Goal: Information Seeking & Learning: Learn about a topic

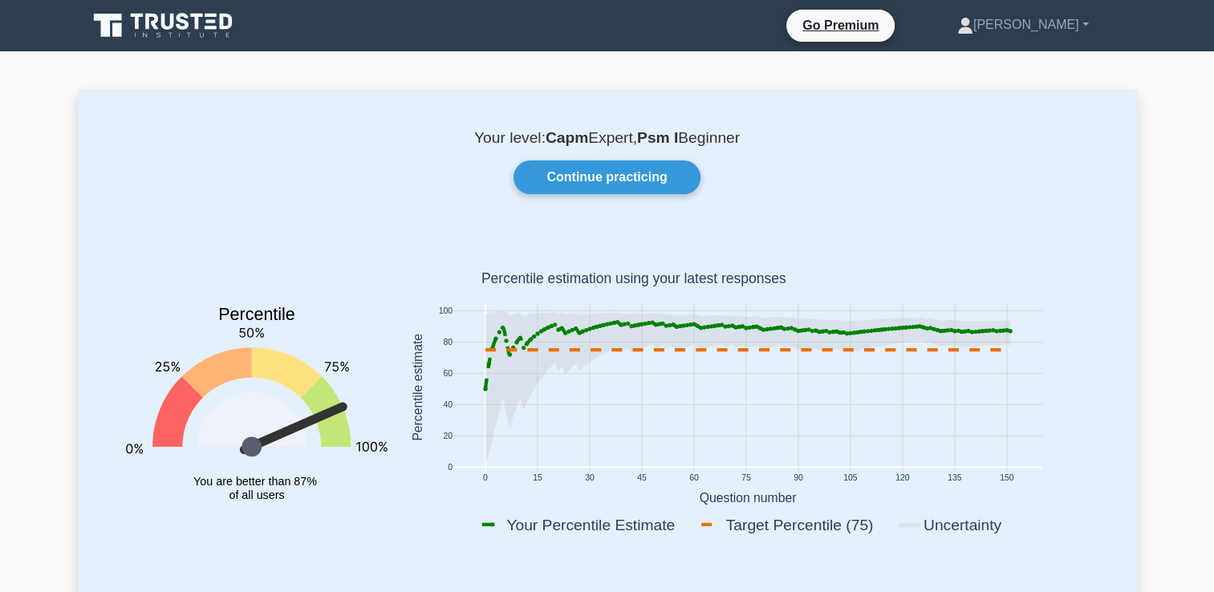
click at [218, 31] on icon at bounding box center [164, 25] width 154 height 30
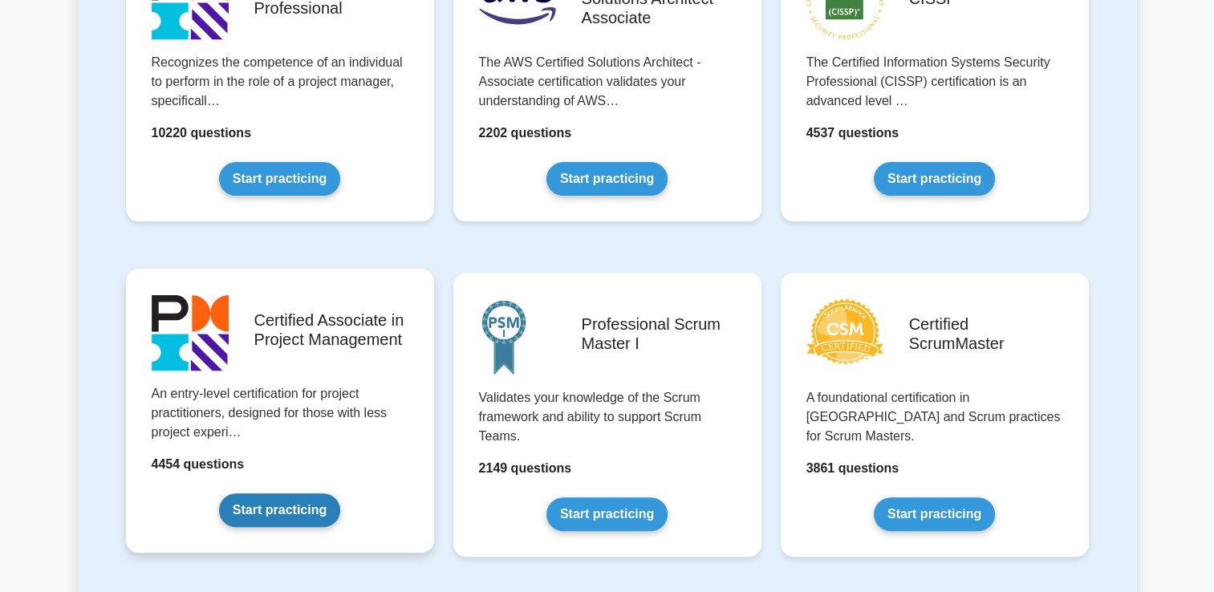
click at [290, 496] on link "Start practicing" at bounding box center [279, 511] width 121 height 34
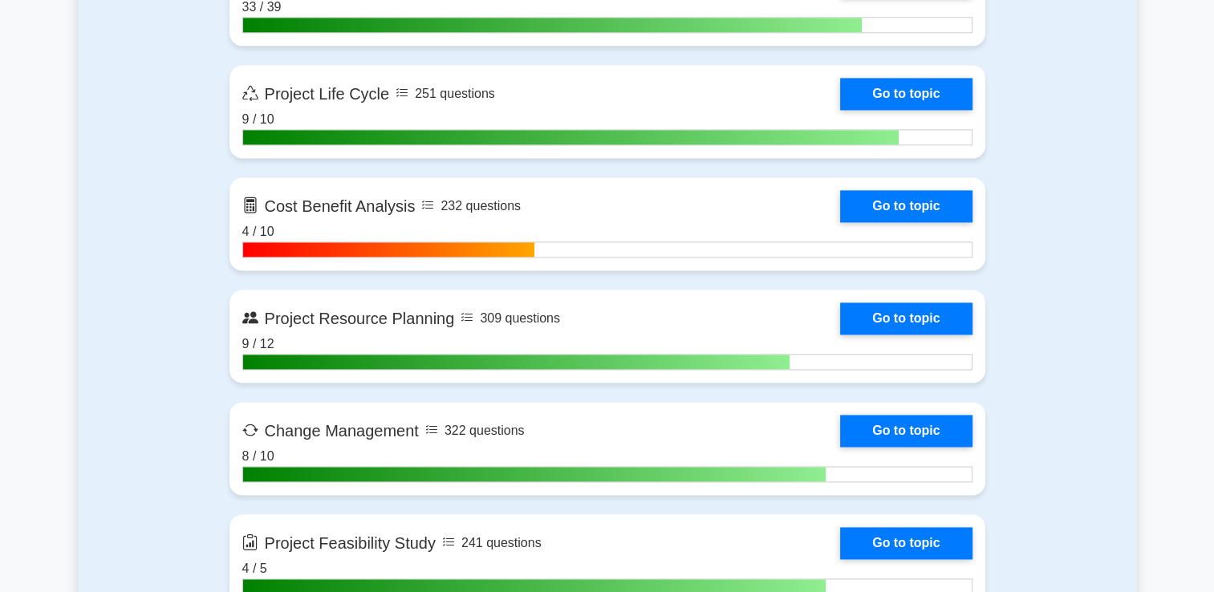
scroll to position [2227, 0]
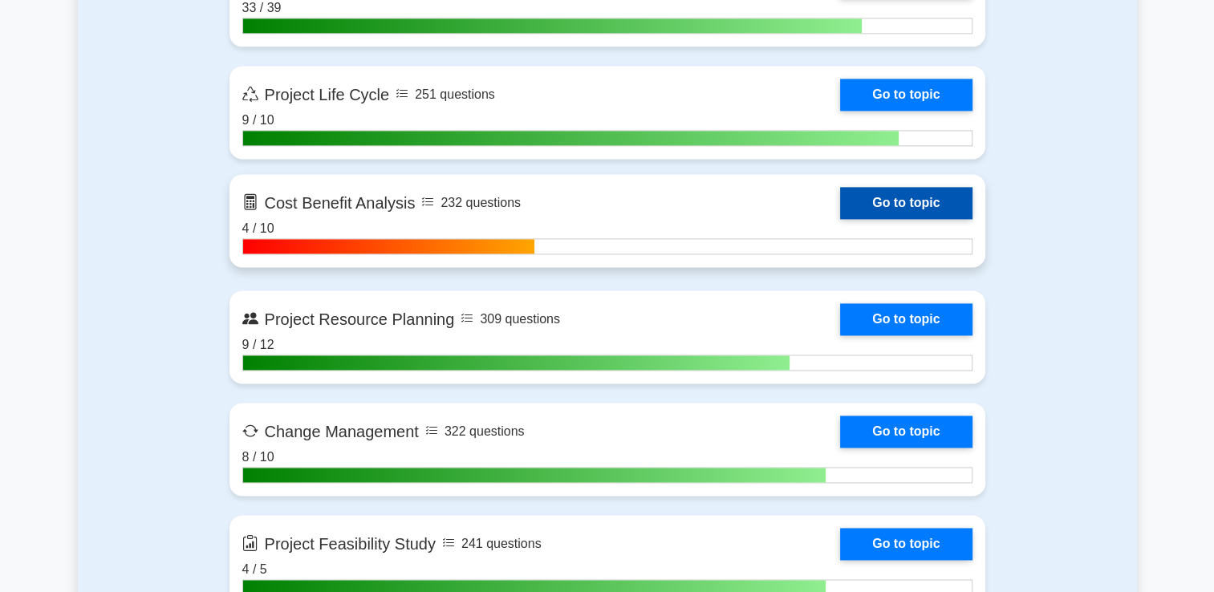
click at [904, 188] on link "Go to topic" at bounding box center [906, 203] width 132 height 32
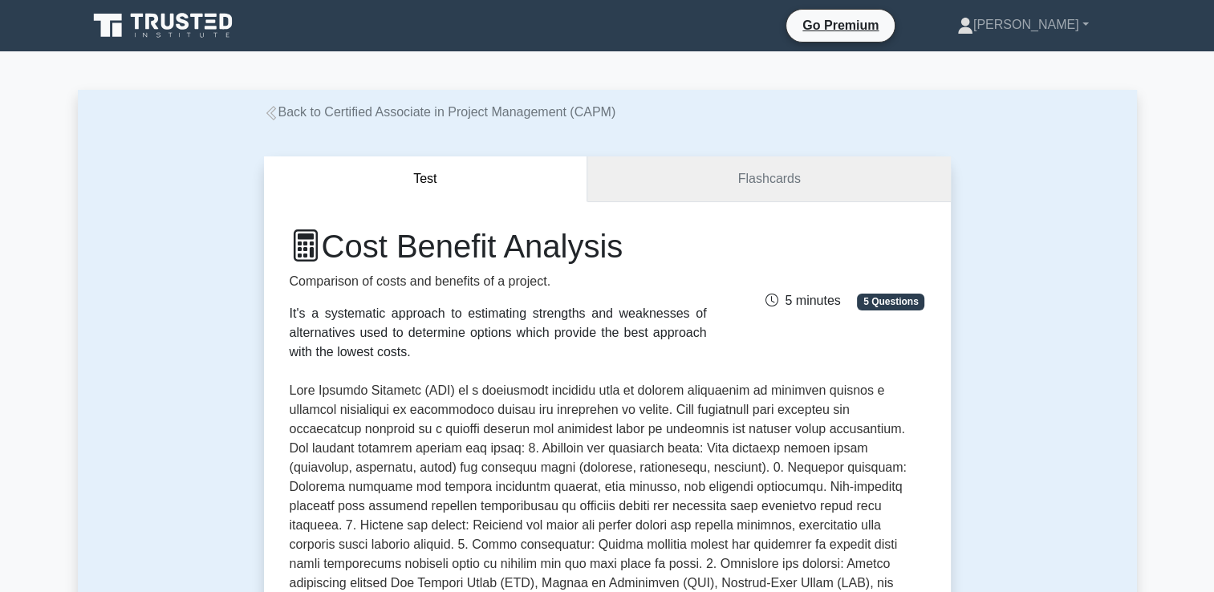
click at [644, 181] on link "Flashcards" at bounding box center [768, 179] width 363 height 46
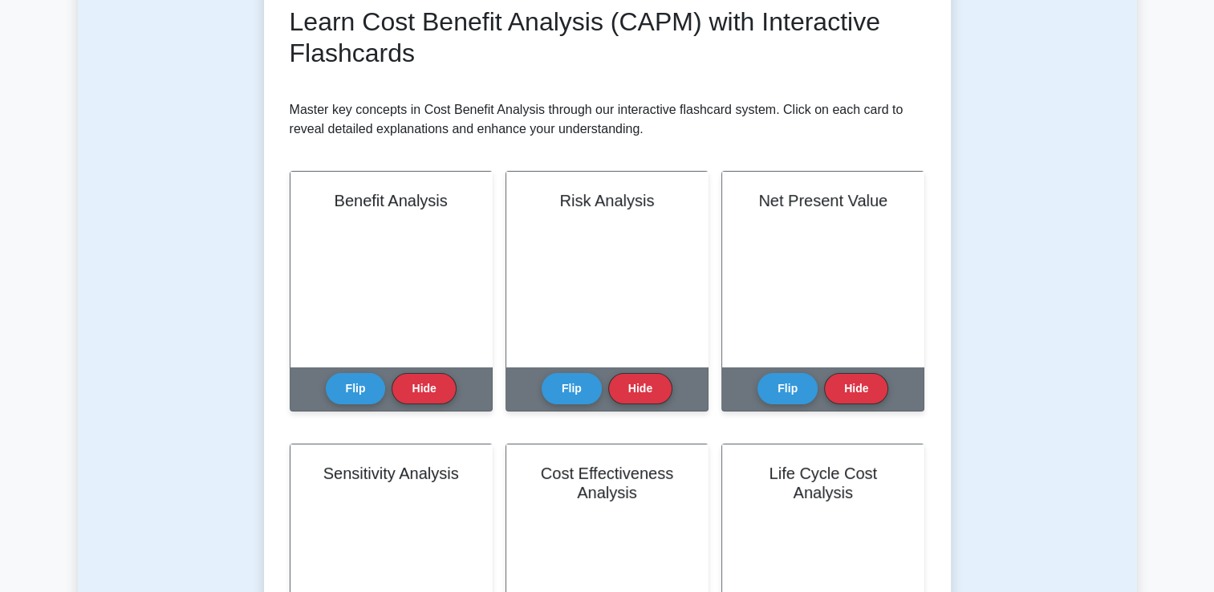
scroll to position [251, 0]
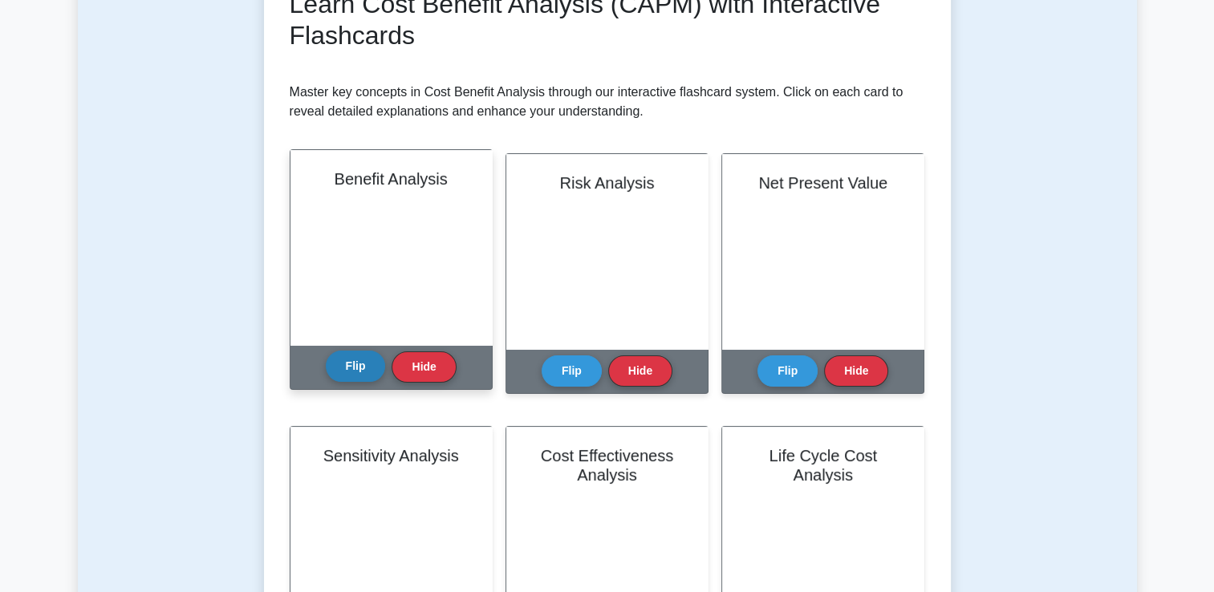
click at [351, 362] on button "Flip" at bounding box center [356, 366] width 60 height 31
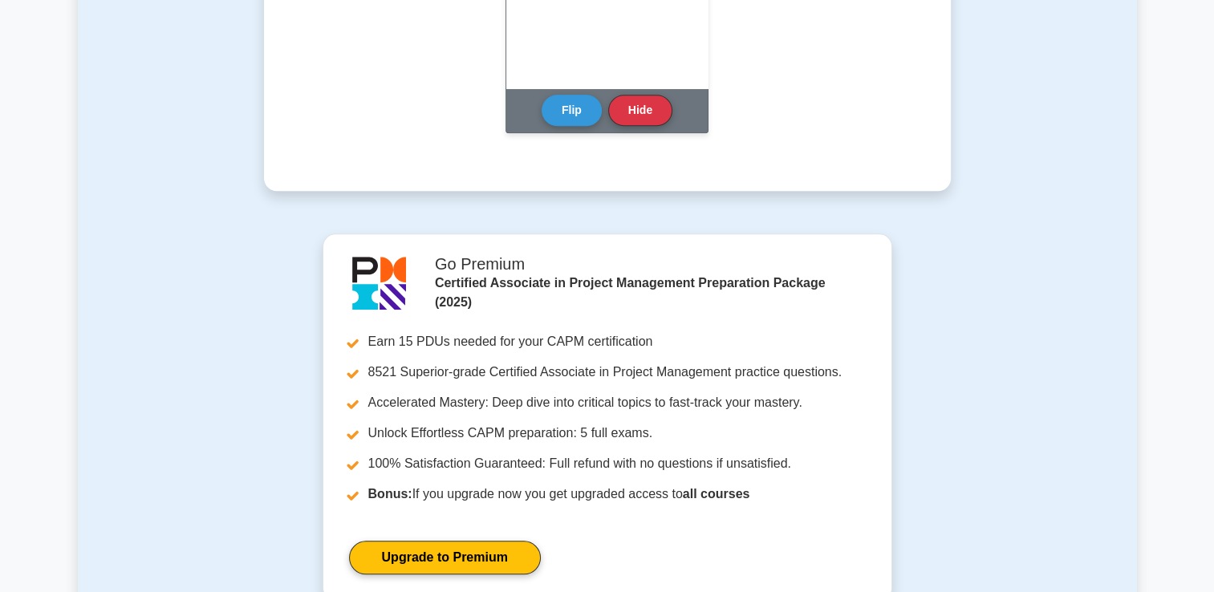
scroll to position [2027, 0]
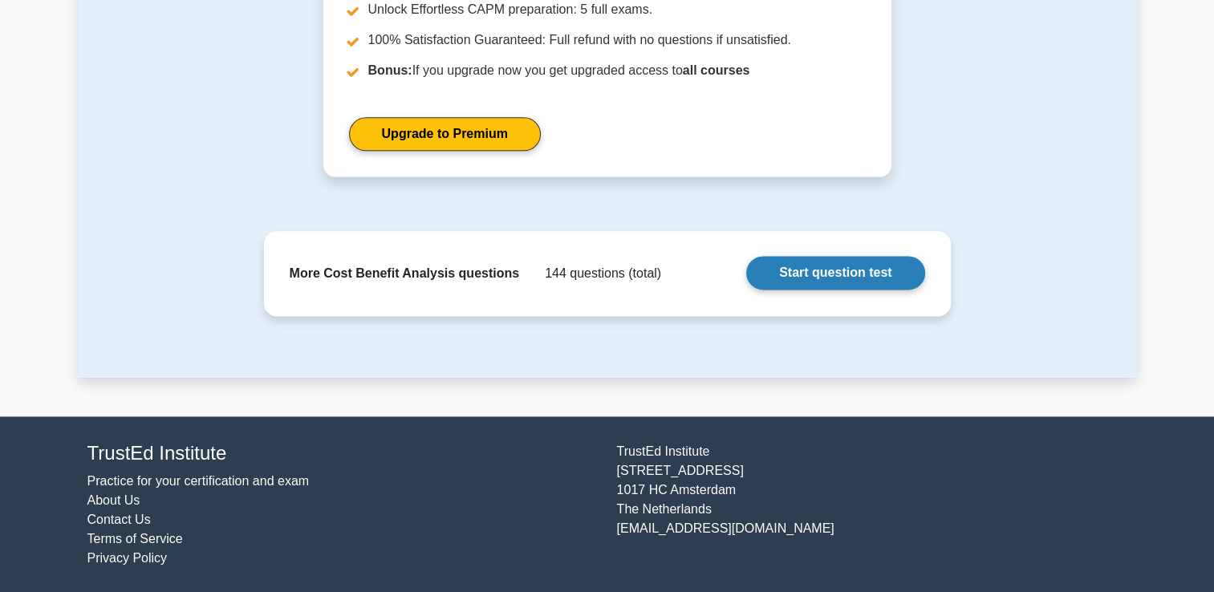
click at [809, 274] on link "Start question test" at bounding box center [835, 273] width 178 height 34
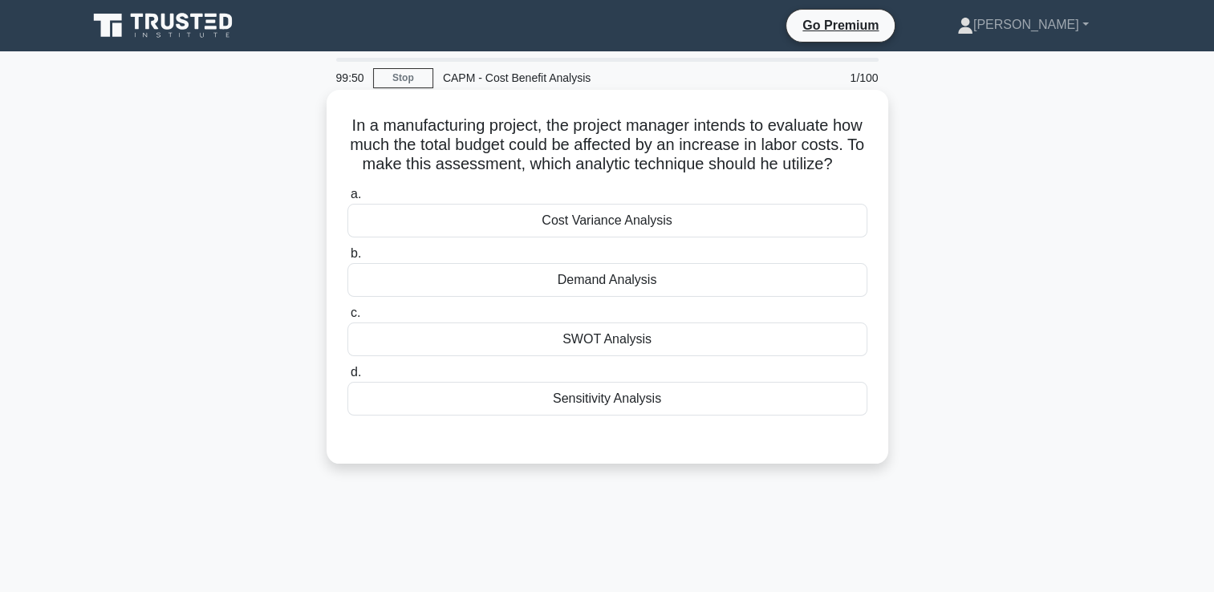
click at [740, 236] on div "Cost Variance Analysis" at bounding box center [607, 221] width 520 height 34
click at [347, 200] on input "a. Cost Variance Analysis" at bounding box center [347, 194] width 0 height 10
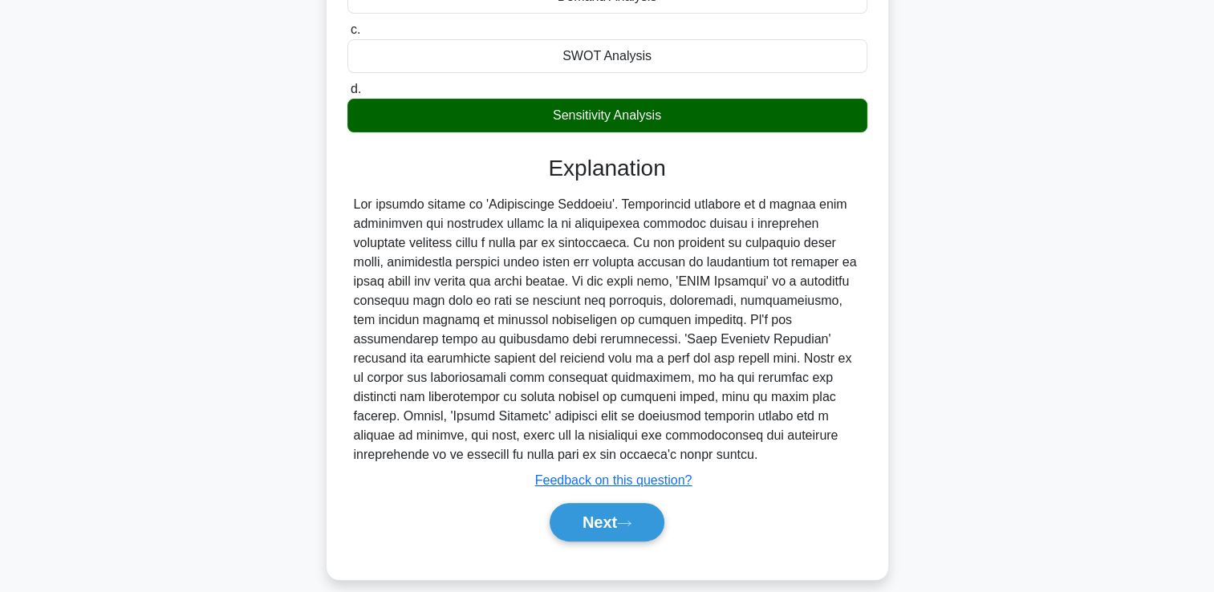
scroll to position [320, 0]
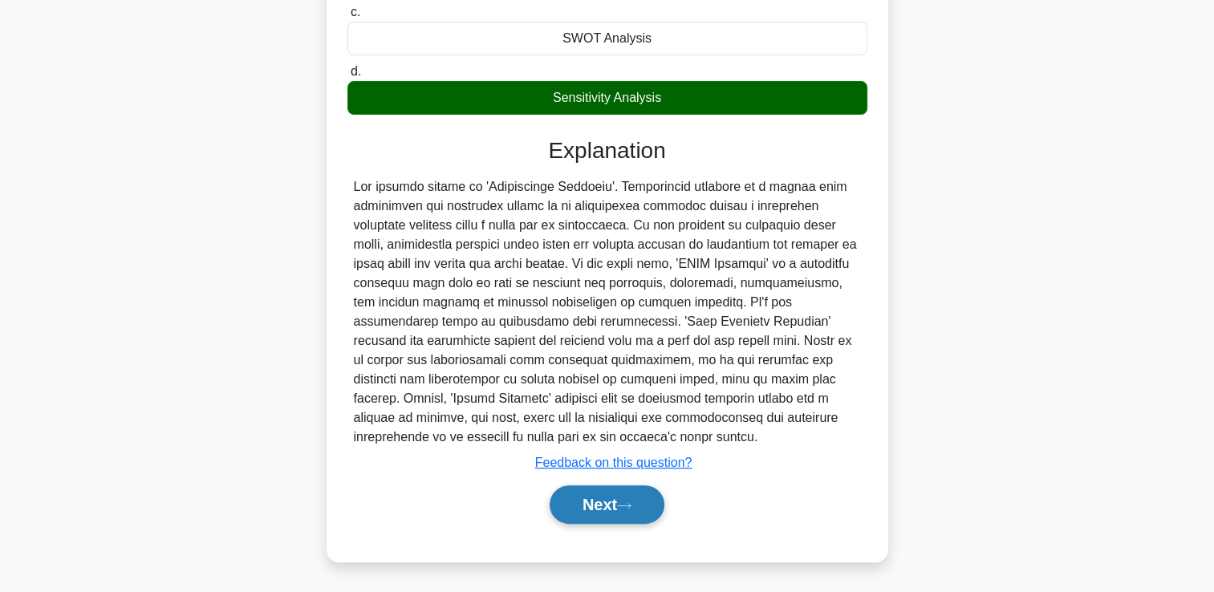
click at [587, 490] on button "Next" at bounding box center [607, 505] width 115 height 39
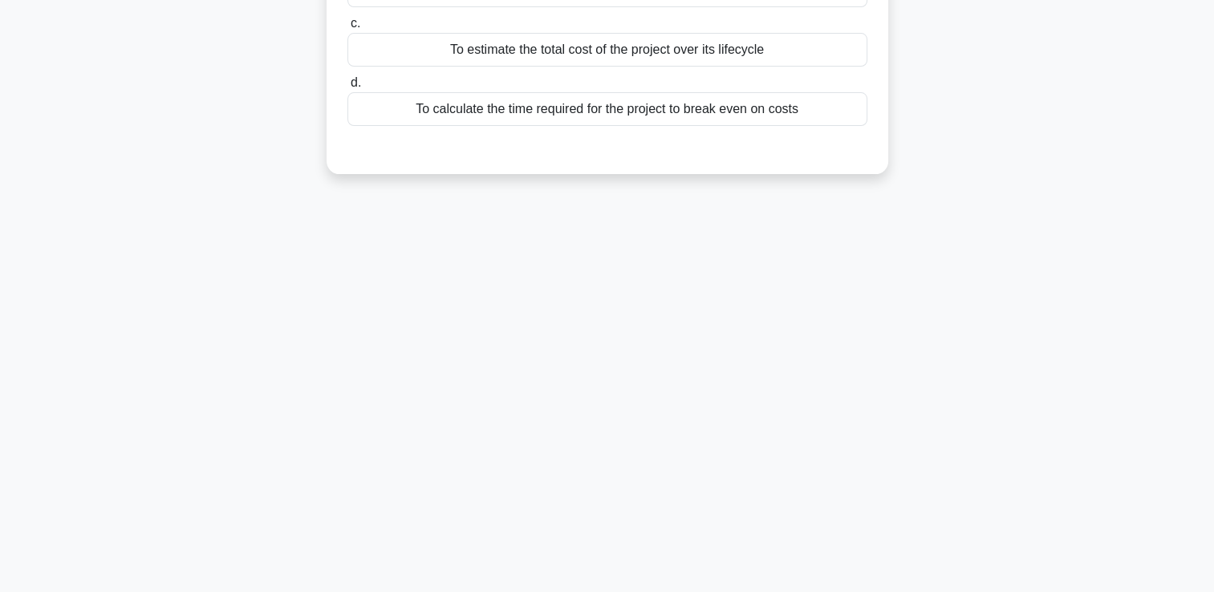
scroll to position [0, 0]
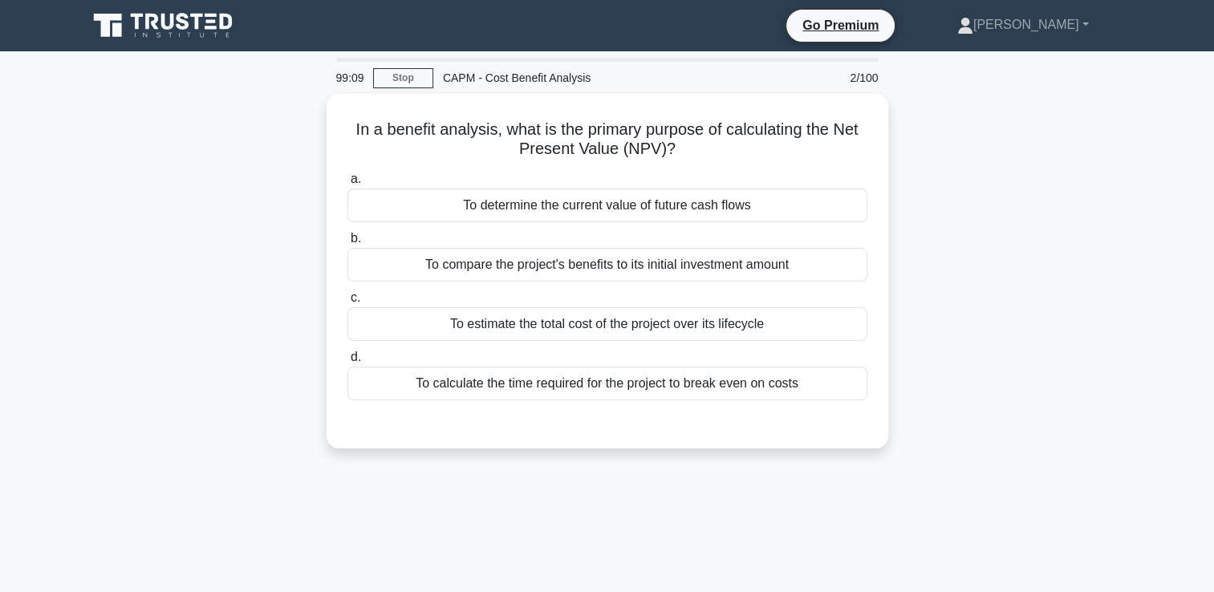
click at [180, 29] on icon at bounding box center [183, 21] width 13 height 17
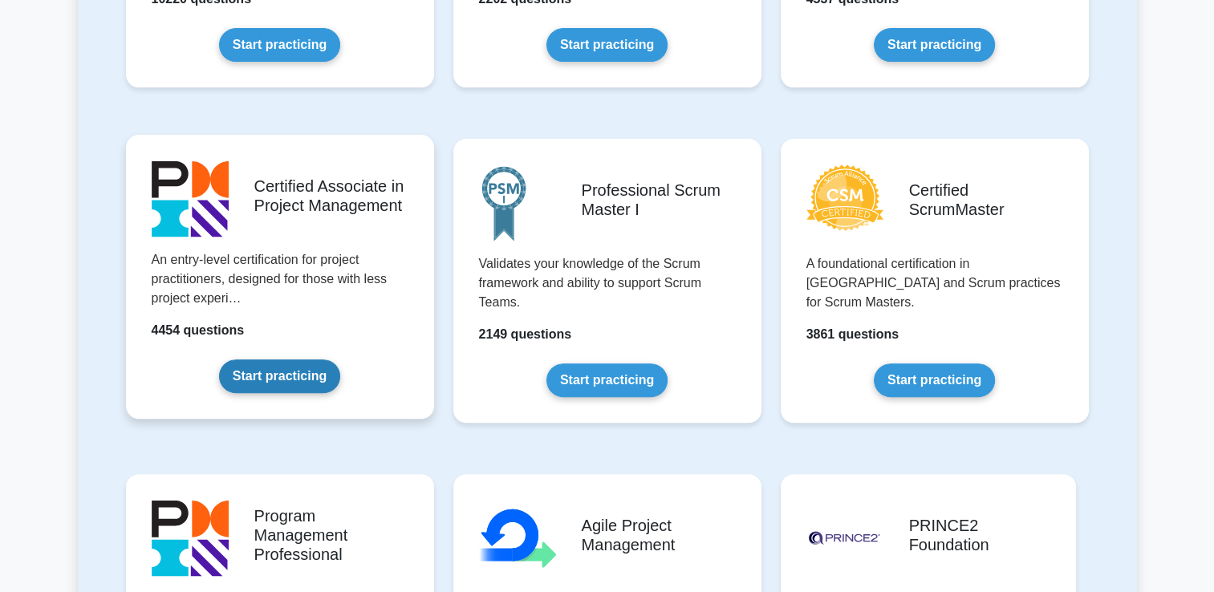
scroll to position [571, 0]
click at [301, 387] on link "Start practicing" at bounding box center [279, 376] width 121 height 34
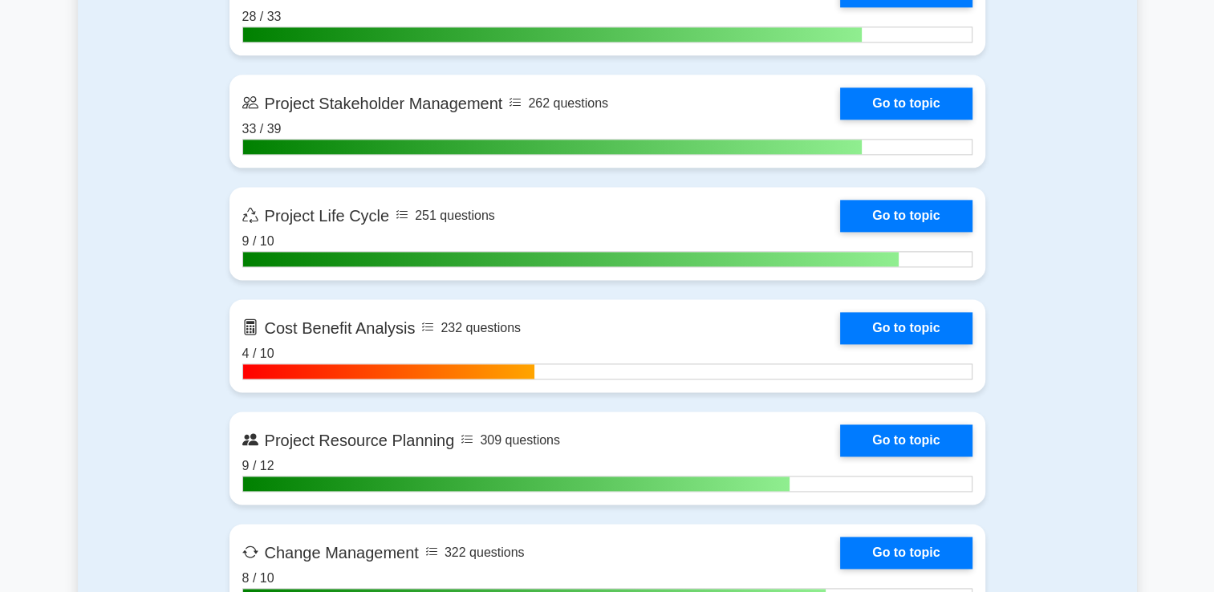
scroll to position [2178, 0]
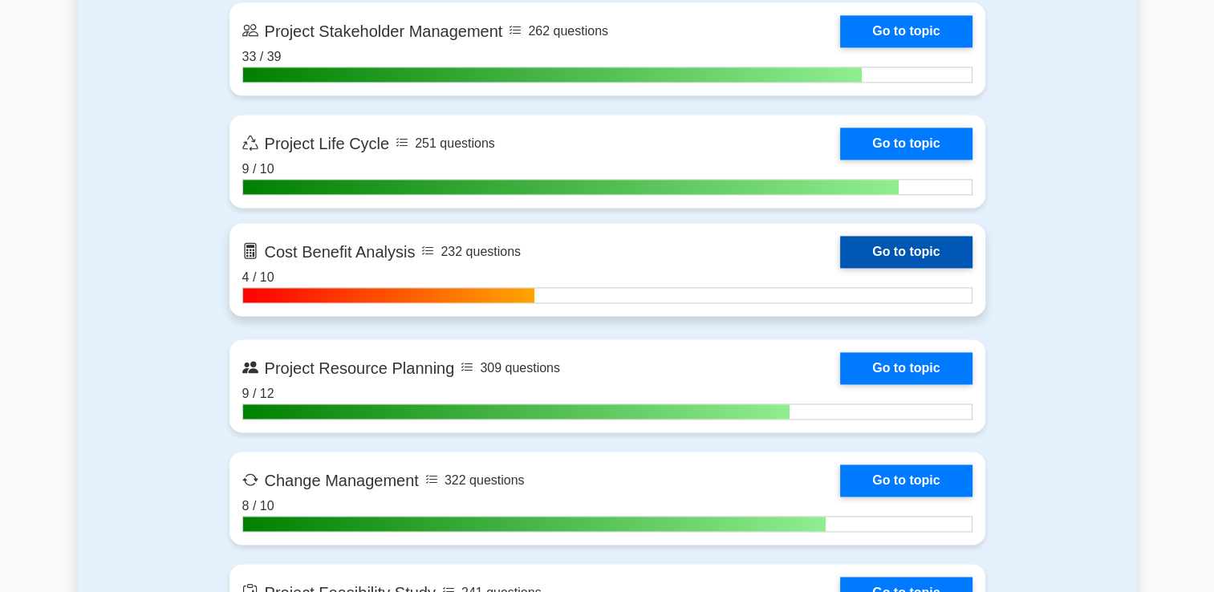
click at [908, 236] on link "Go to topic" at bounding box center [906, 252] width 132 height 32
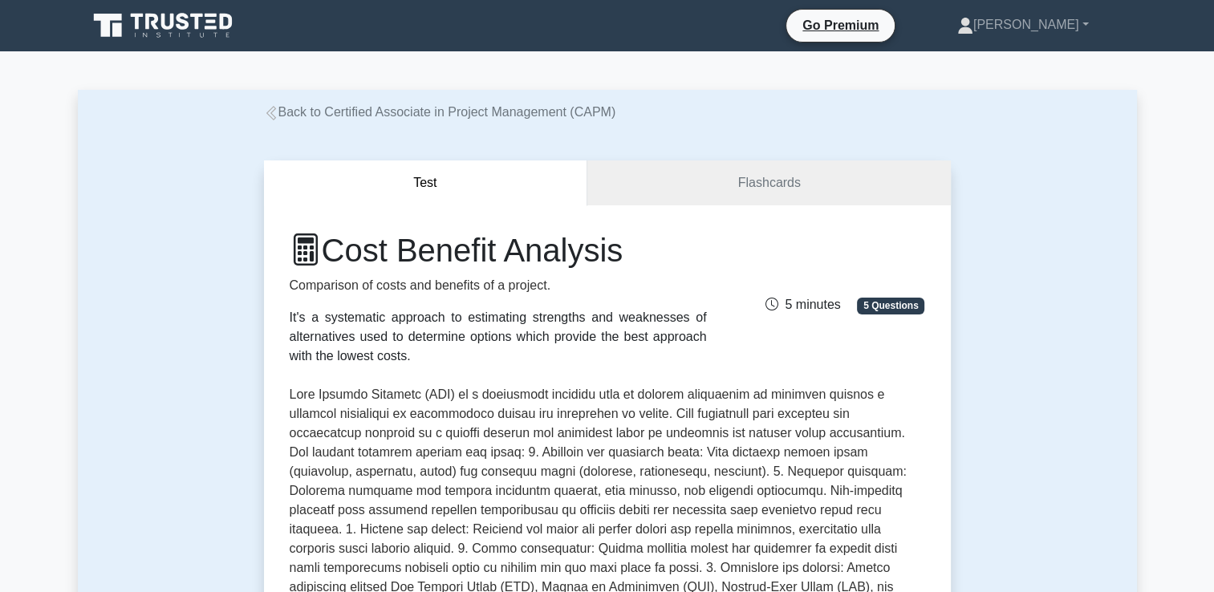
click at [279, 119] on link "Back to Certified Associate in Project Management (CAPM)" at bounding box center [440, 112] width 352 height 14
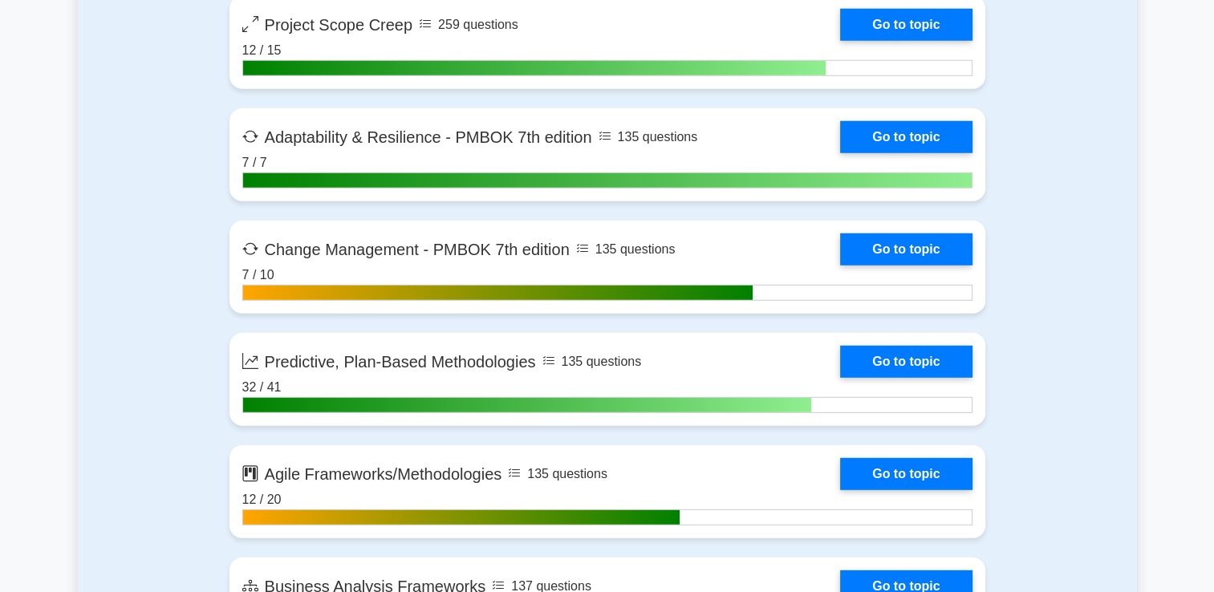
scroll to position [4430, 0]
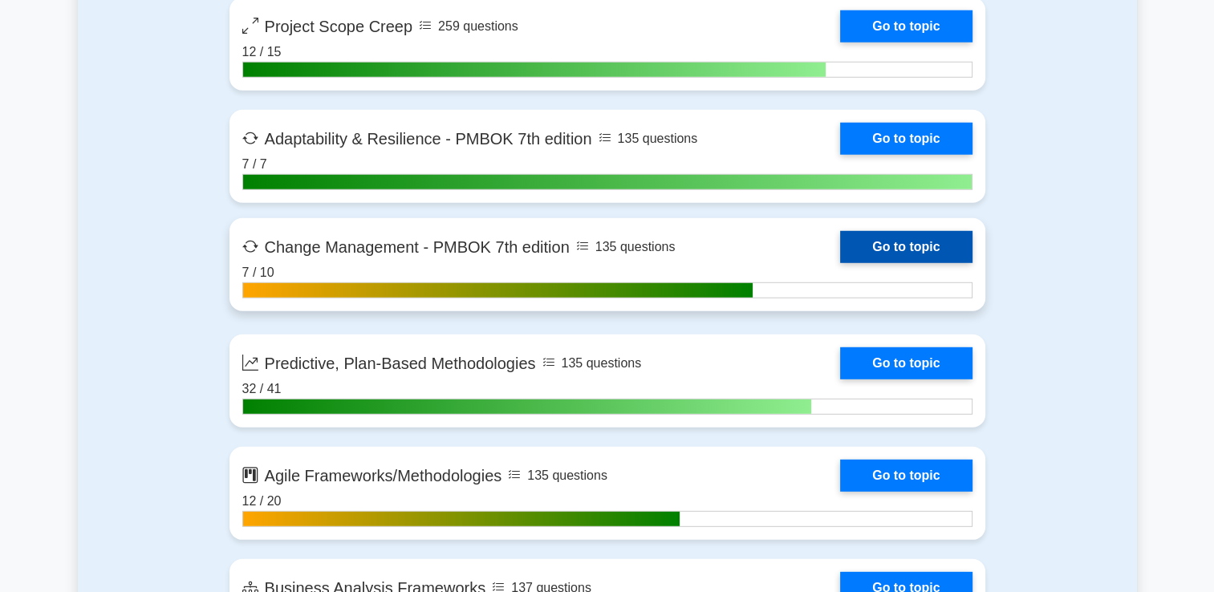
click at [908, 243] on link "Go to topic" at bounding box center [906, 247] width 132 height 32
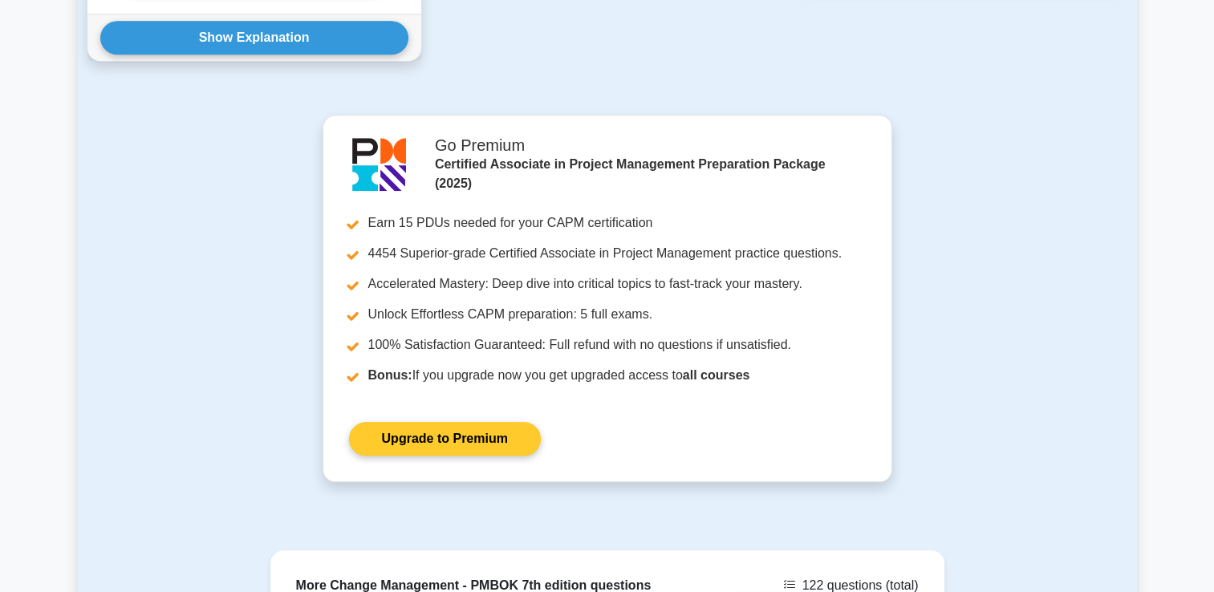
scroll to position [1937, 0]
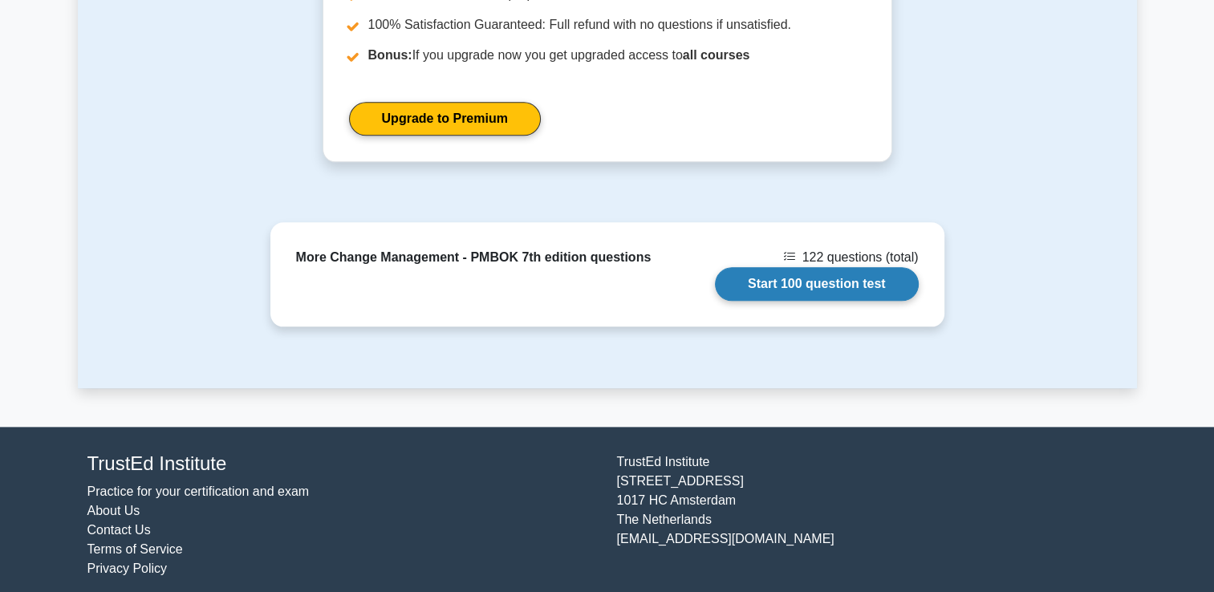
click at [819, 283] on link "Start 100 question test" at bounding box center [817, 284] width 204 height 34
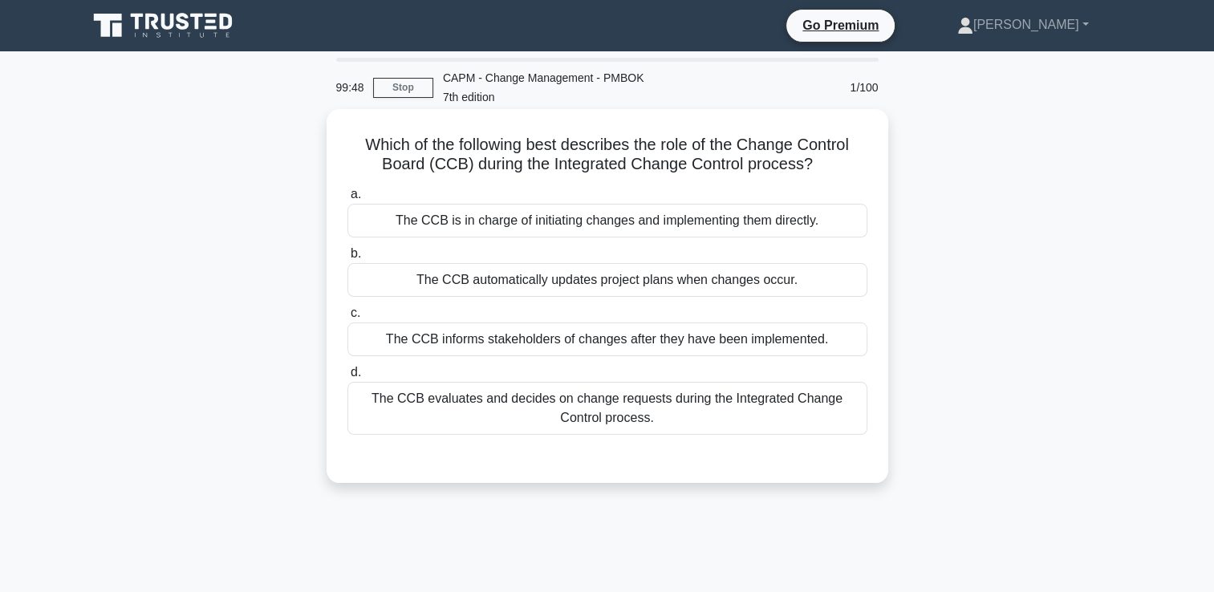
click at [709, 432] on div "The CCB evaluates and decides on change requests during the Integrated Change C…" at bounding box center [607, 408] width 520 height 53
click at [347, 378] on input "d. The CCB evaluates and decides on change requests during the Integrated Chang…" at bounding box center [347, 373] width 0 height 10
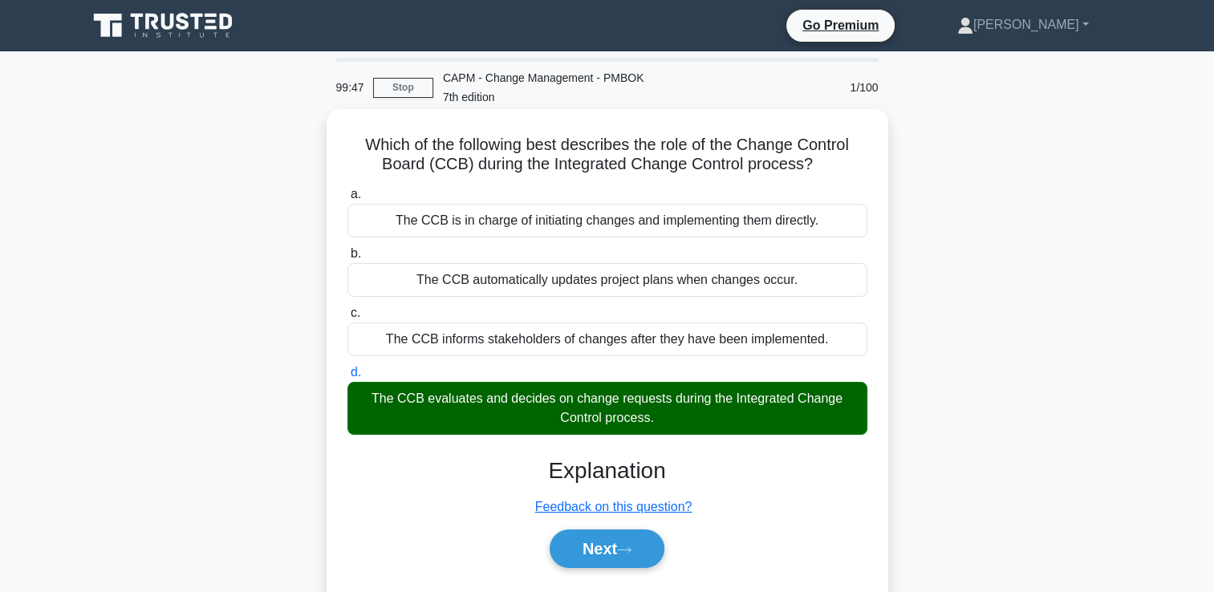
scroll to position [274, 0]
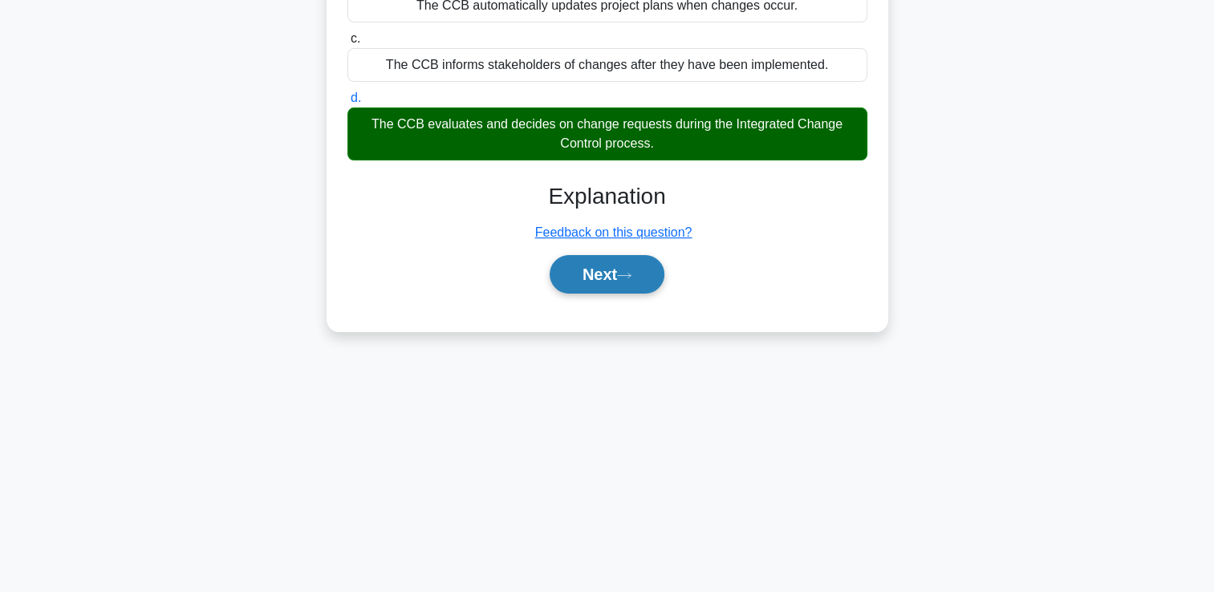
click at [631, 289] on button "Next" at bounding box center [607, 274] width 115 height 39
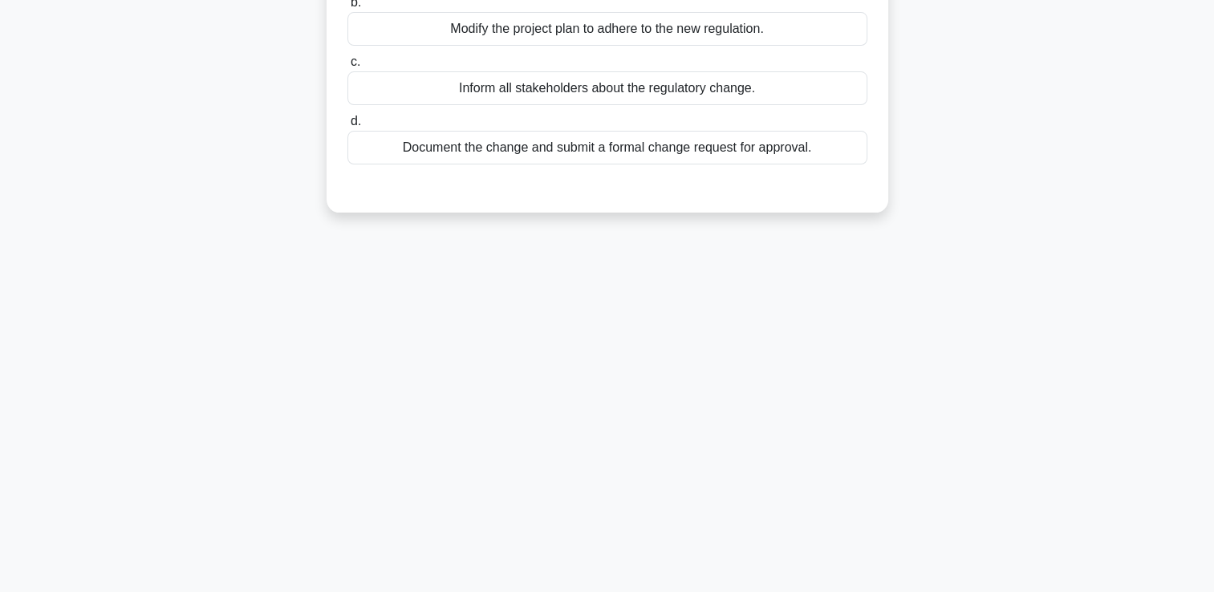
scroll to position [0, 0]
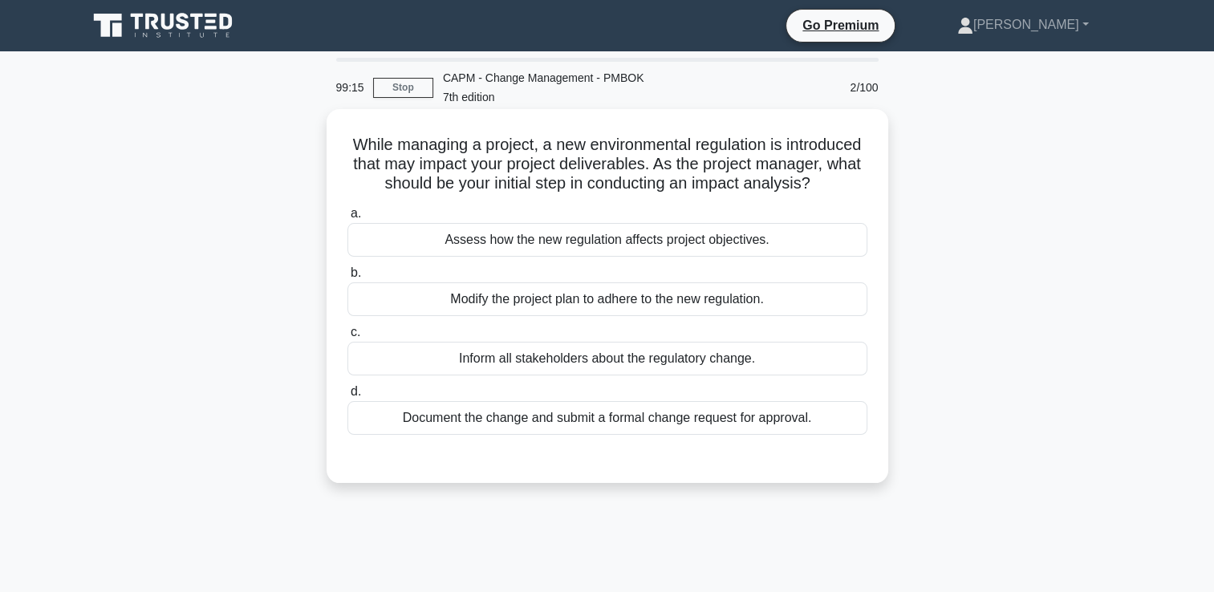
click at [628, 253] on div "Assess how the new regulation affects project objectives." at bounding box center [607, 240] width 520 height 34
click at [347, 219] on input "a. Assess how the new regulation affects project objectives." at bounding box center [347, 214] width 0 height 10
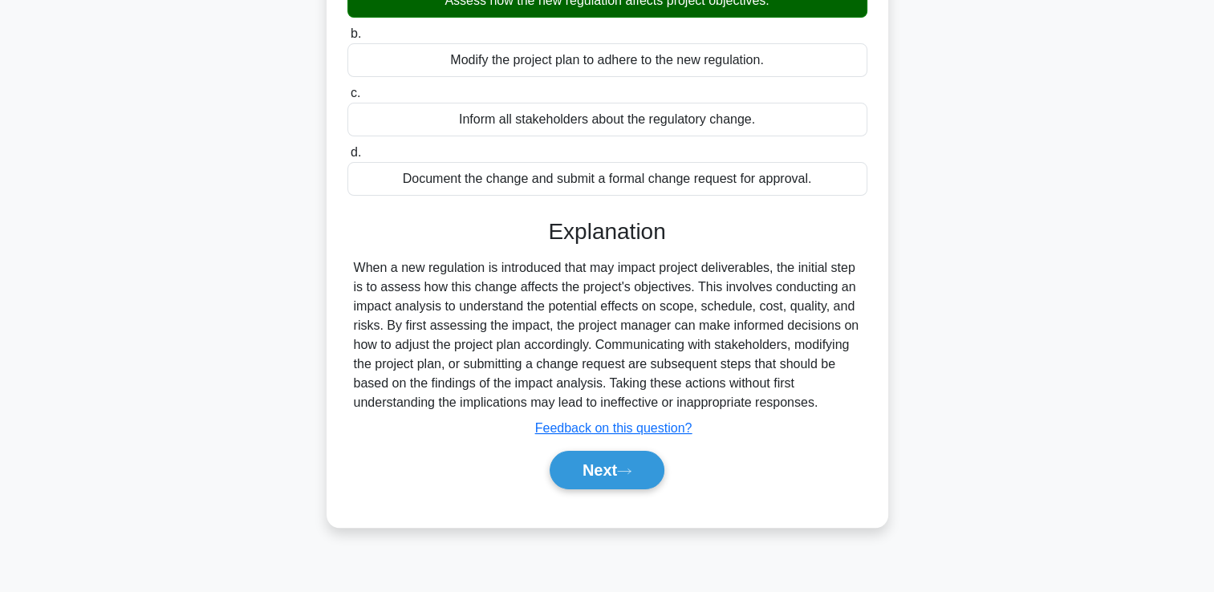
scroll to position [240, 0]
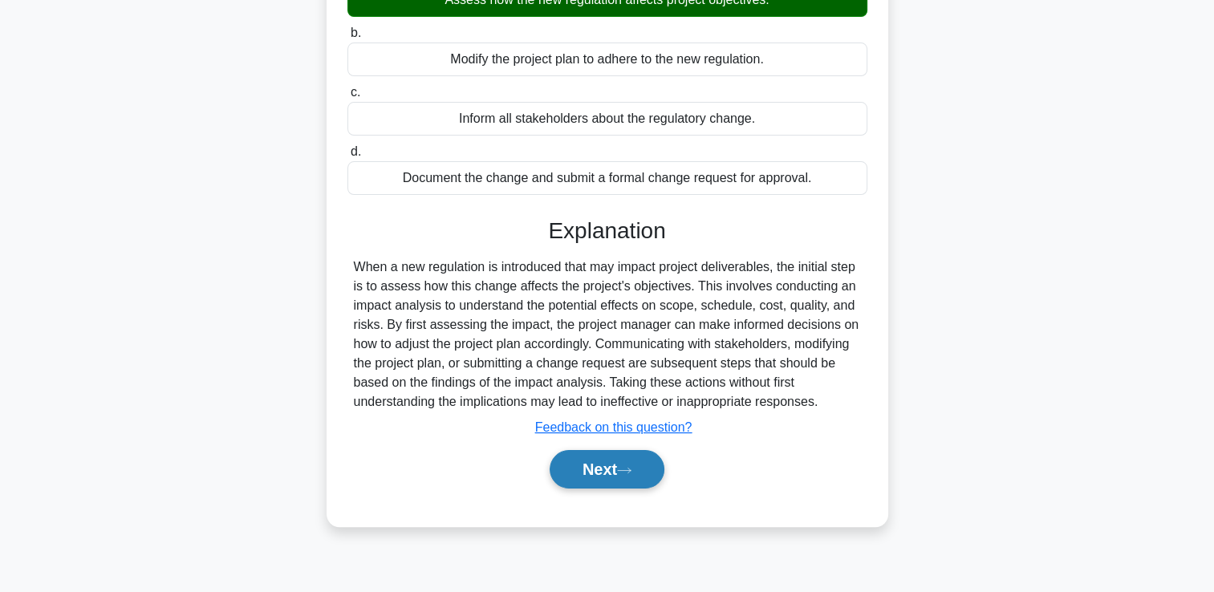
click at [611, 484] on button "Next" at bounding box center [607, 469] width 115 height 39
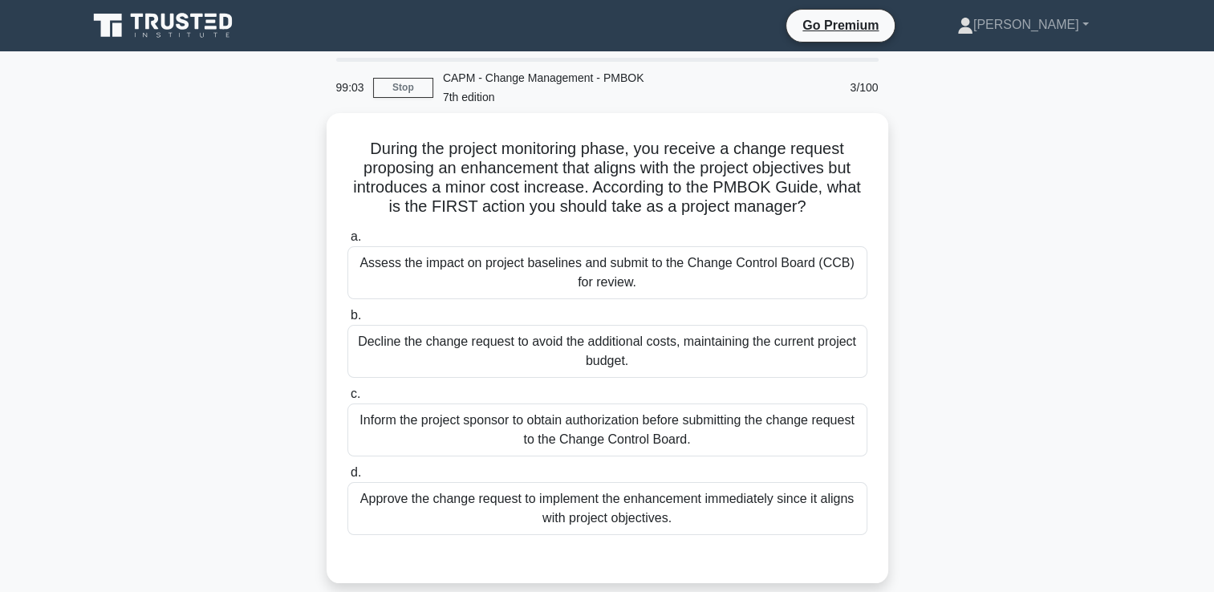
scroll to position [53, 0]
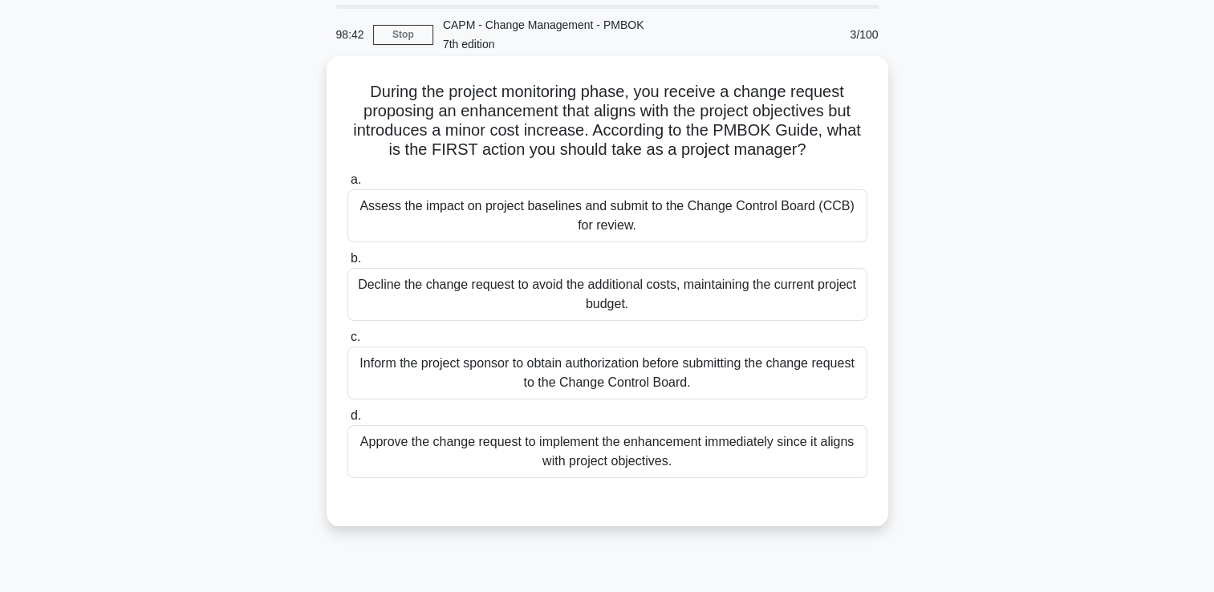
click at [664, 220] on div "Assess the impact on project baselines and submit to the Change Control Board (…" at bounding box center [607, 215] width 520 height 53
click at [347, 185] on input "a. Assess the impact on project baselines and submit to the Change Control Boar…" at bounding box center [347, 180] width 0 height 10
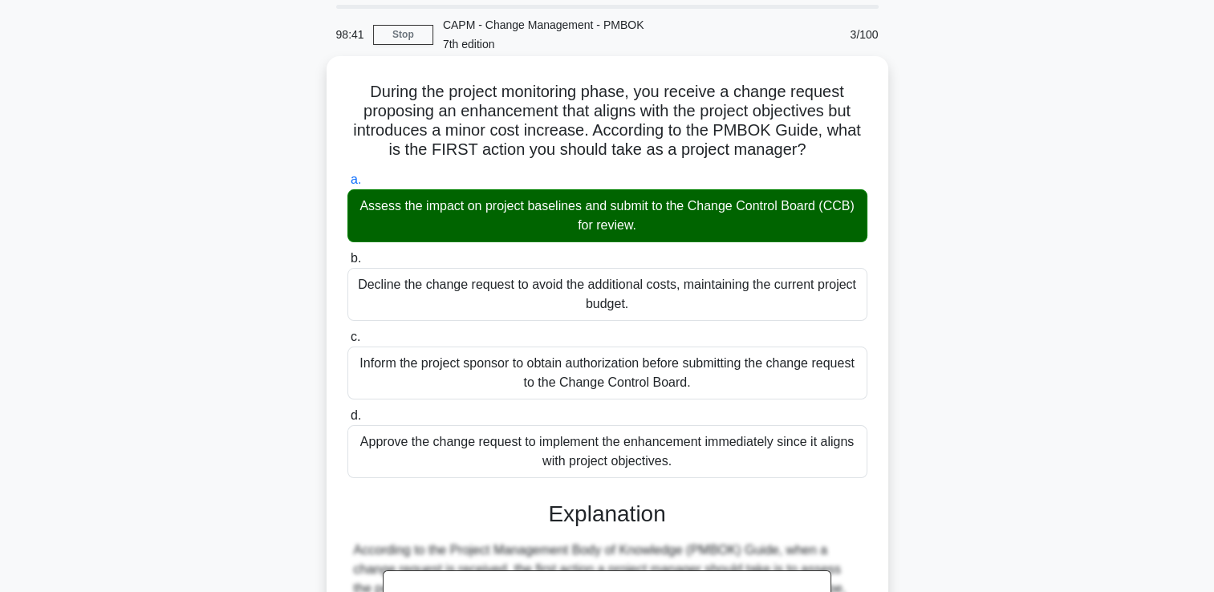
scroll to position [453, 0]
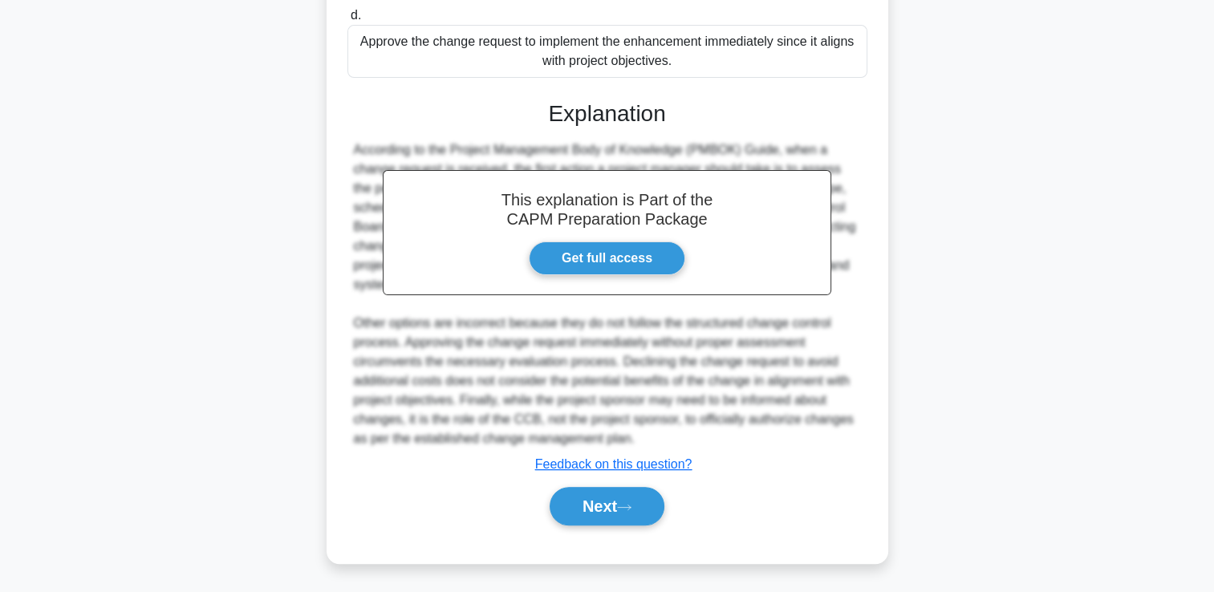
click at [619, 484] on div "Next" at bounding box center [607, 506] width 520 height 51
click at [607, 506] on button "Next" at bounding box center [607, 506] width 115 height 39
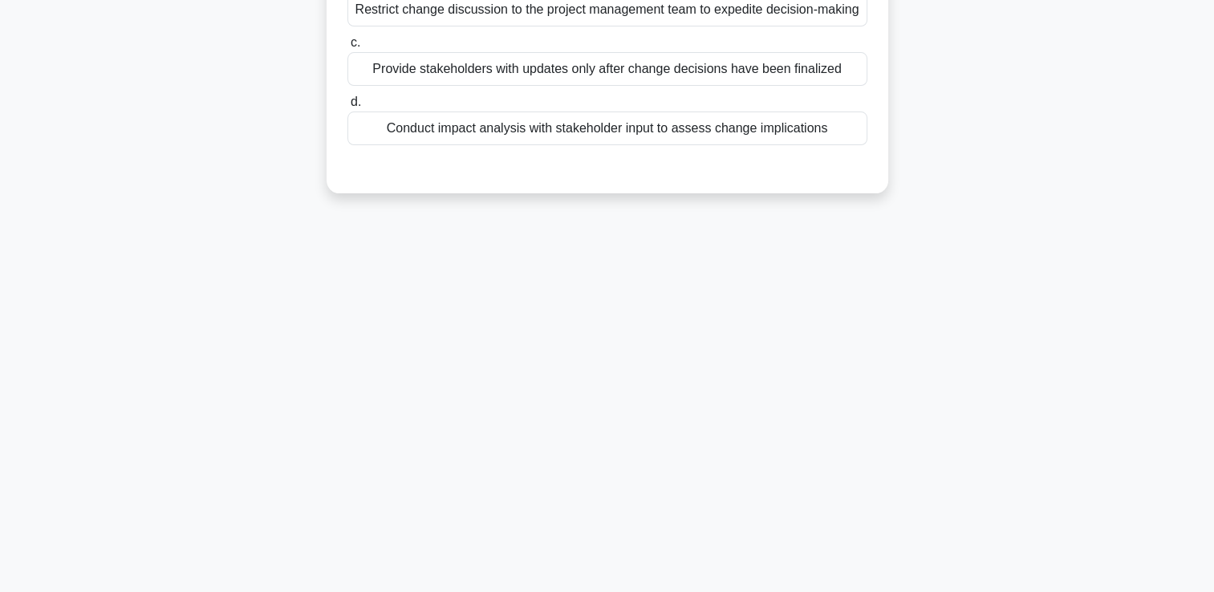
scroll to position [0, 0]
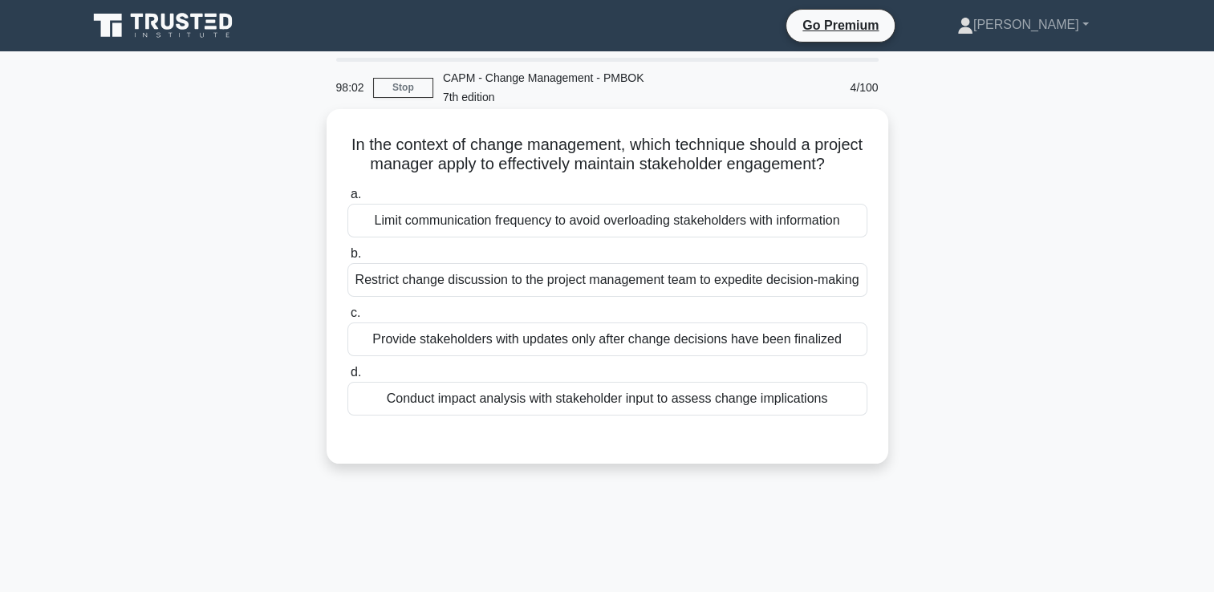
click at [579, 416] on div "Conduct impact analysis with stakeholder input to assess change implications" at bounding box center [607, 399] width 520 height 34
click at [347, 378] on input "d. Conduct impact analysis with stakeholder input to assess change implications" at bounding box center [347, 373] width 0 height 10
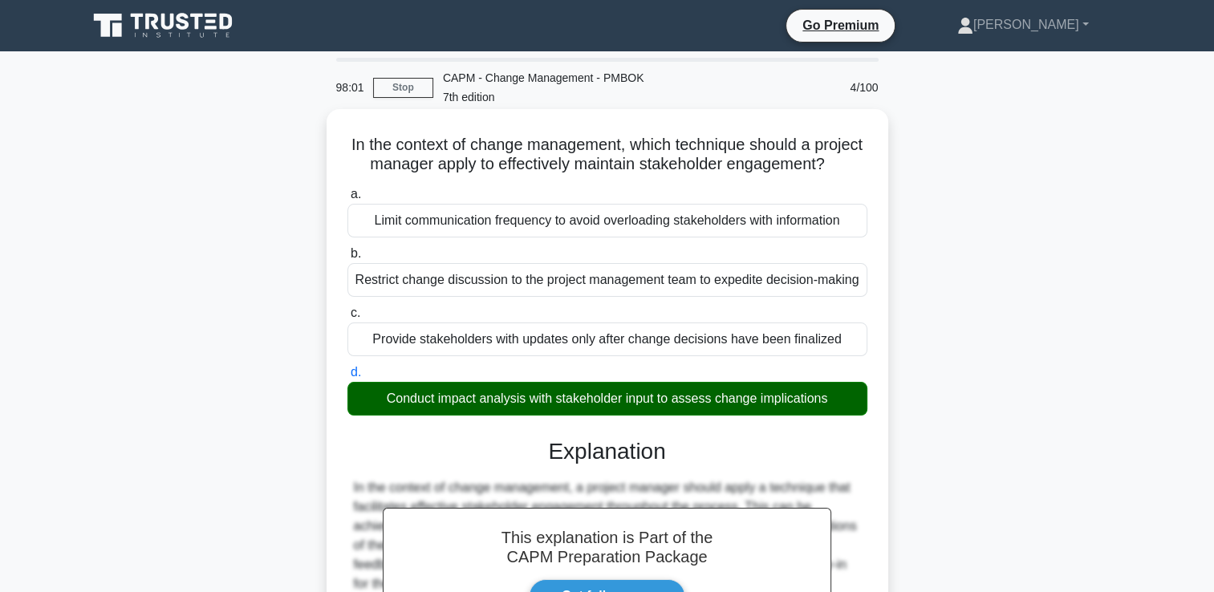
scroll to position [299, 0]
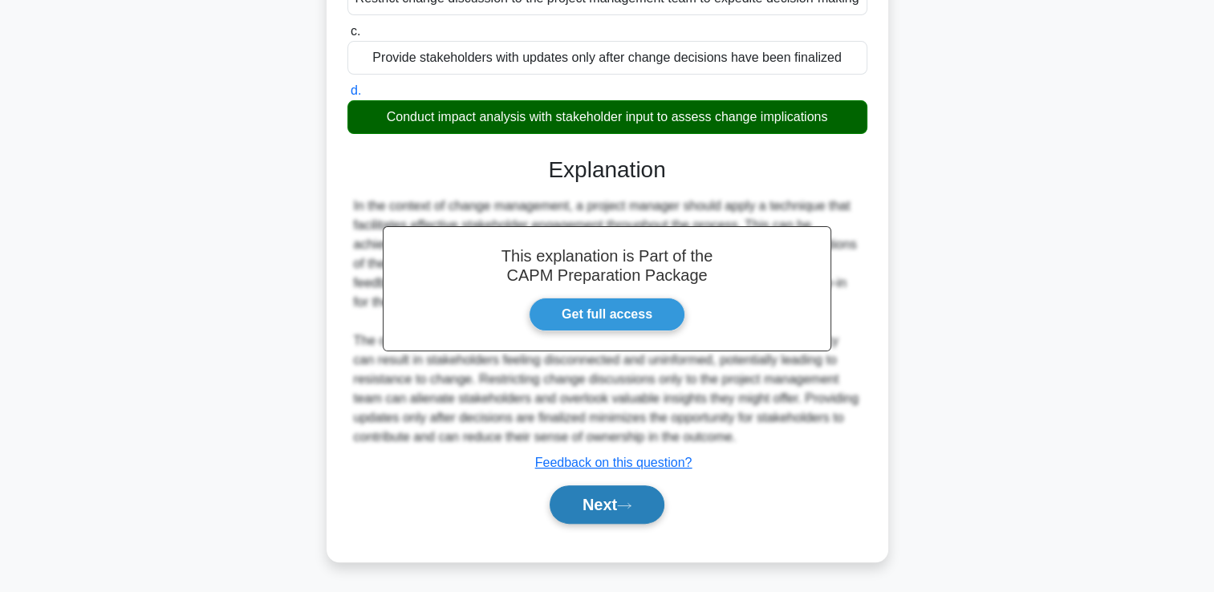
click at [587, 505] on button "Next" at bounding box center [607, 505] width 115 height 39
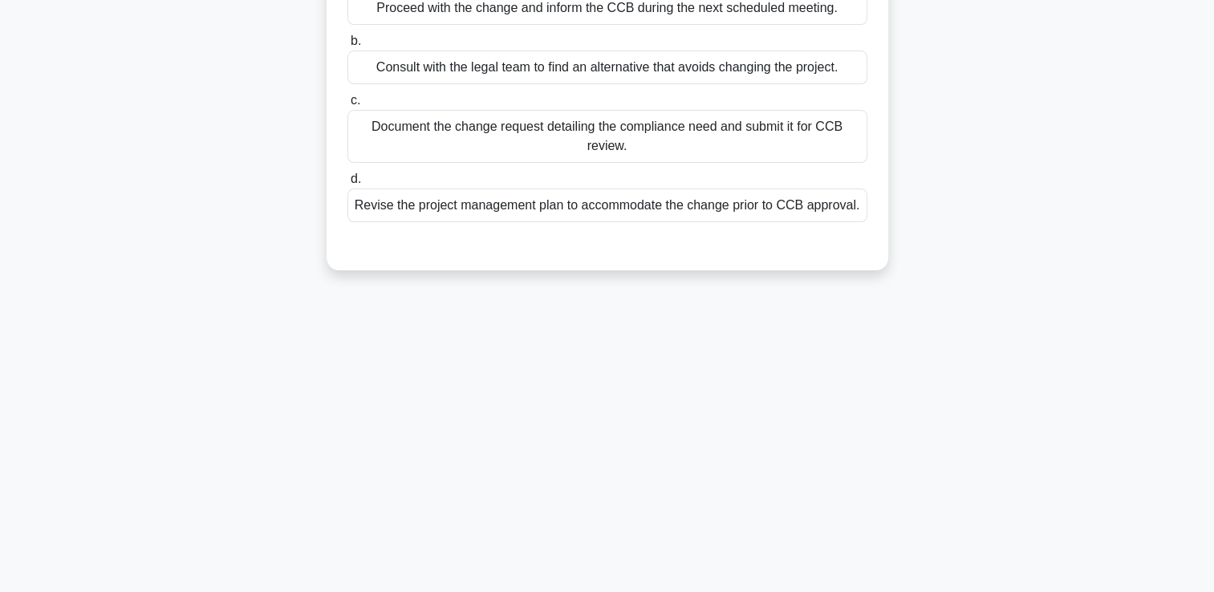
scroll to position [0, 0]
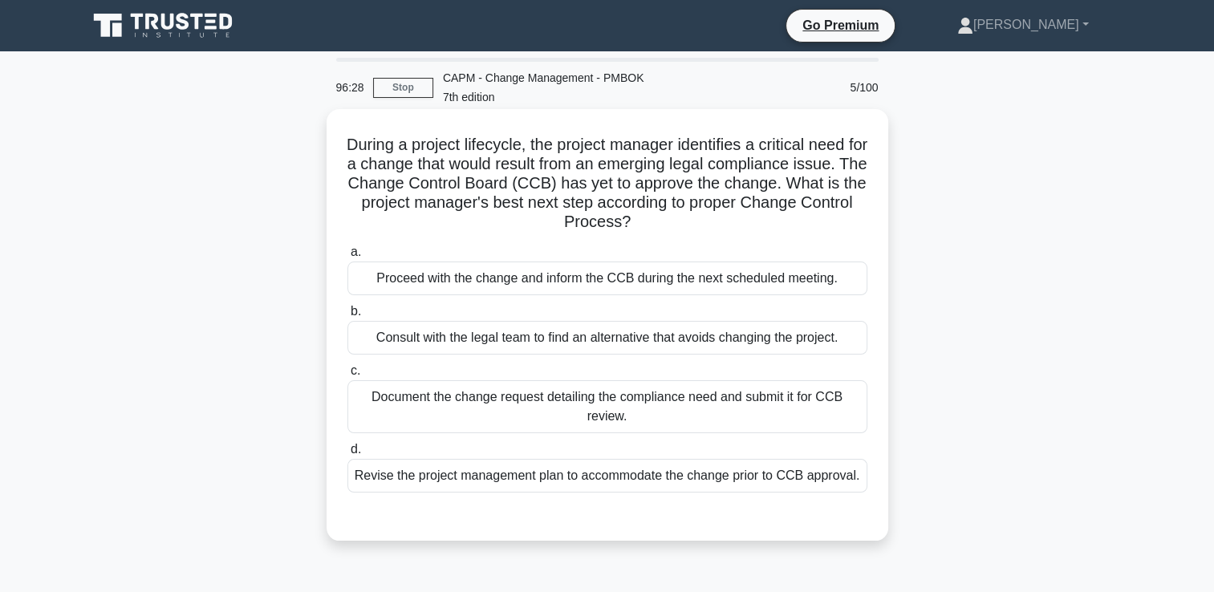
click at [602, 410] on div "Document the change request detailing the compliance need and submit it for CCB…" at bounding box center [607, 406] width 520 height 53
click at [347, 376] on input "c. Document the change request detailing the compliance need and submit it for …" at bounding box center [347, 371] width 0 height 10
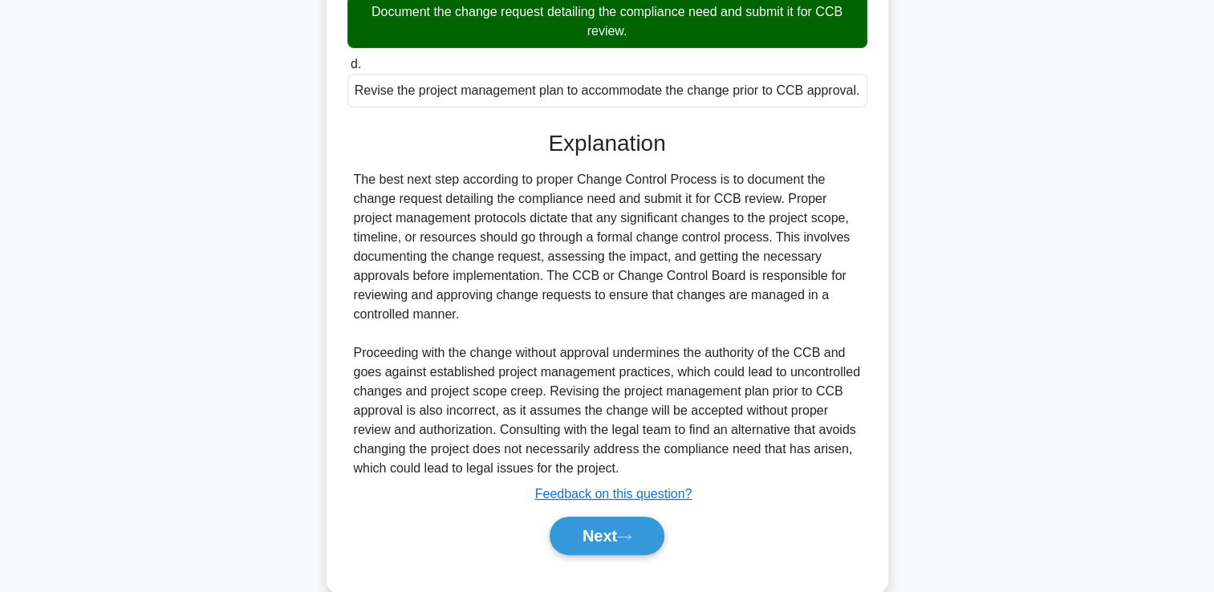
scroll to position [385, 0]
click at [608, 542] on button "Next" at bounding box center [607, 536] width 115 height 39
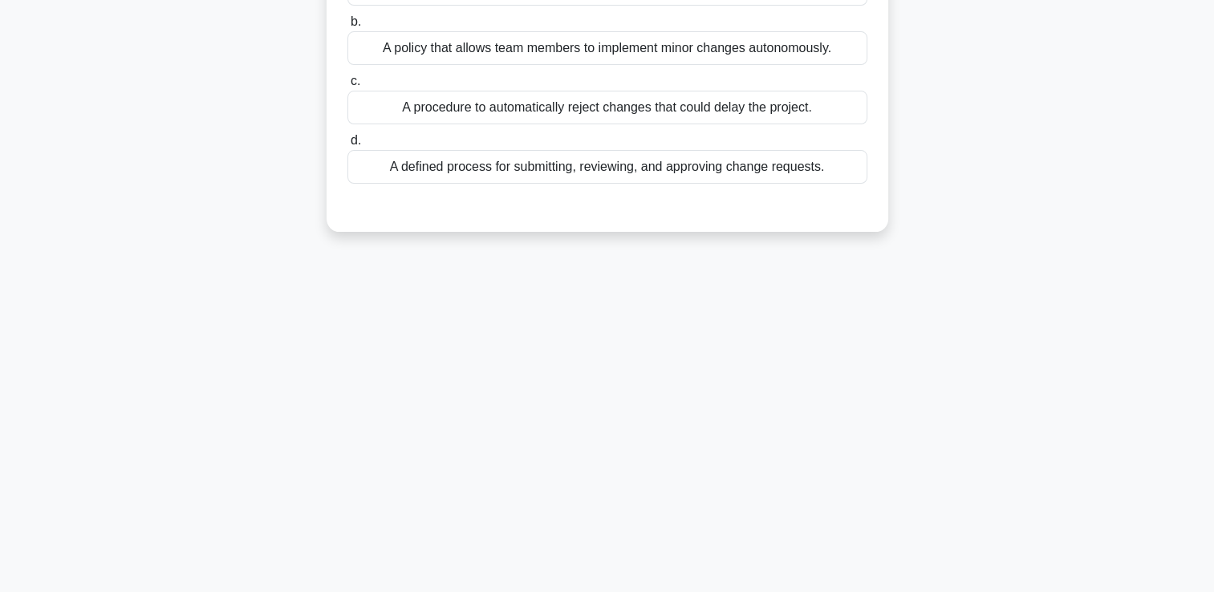
scroll to position [0, 0]
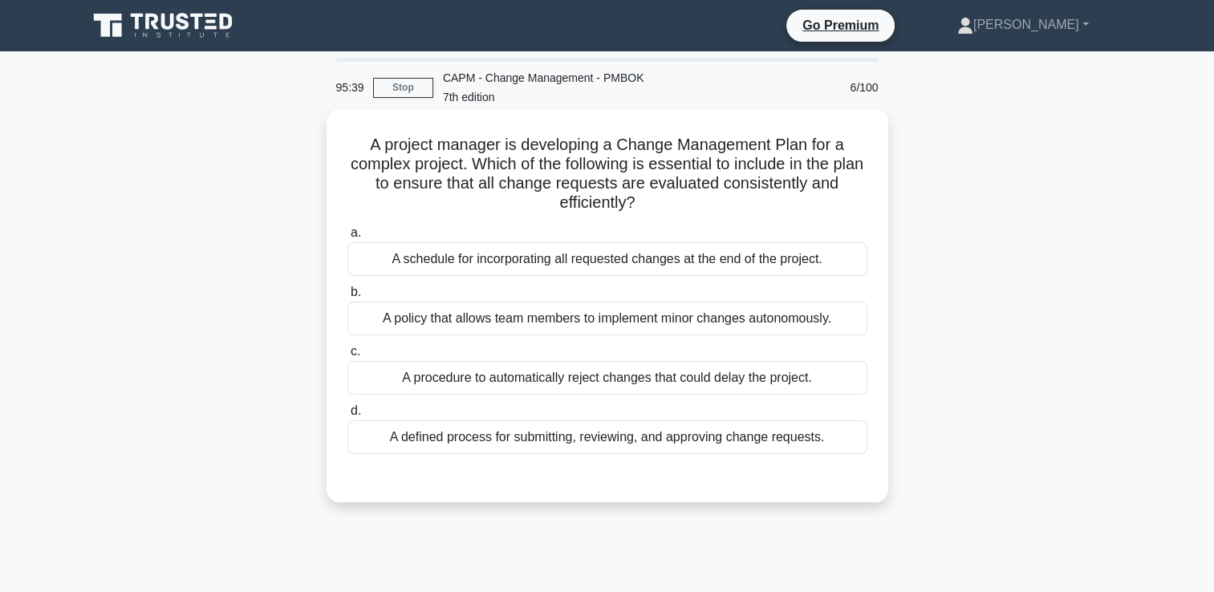
click at [662, 439] on div "A defined process for submitting, reviewing, and approving change requests." at bounding box center [607, 438] width 520 height 34
click at [347, 416] on input "d. A defined process for submitting, reviewing, and approving change requests." at bounding box center [347, 411] width 0 height 10
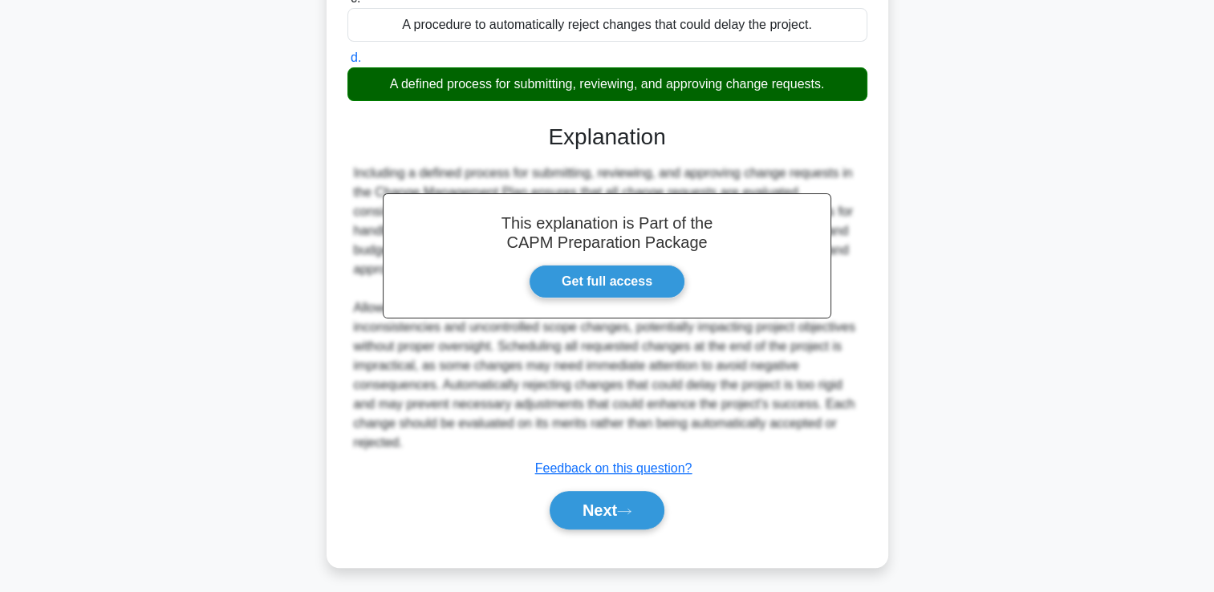
scroll to position [357, 0]
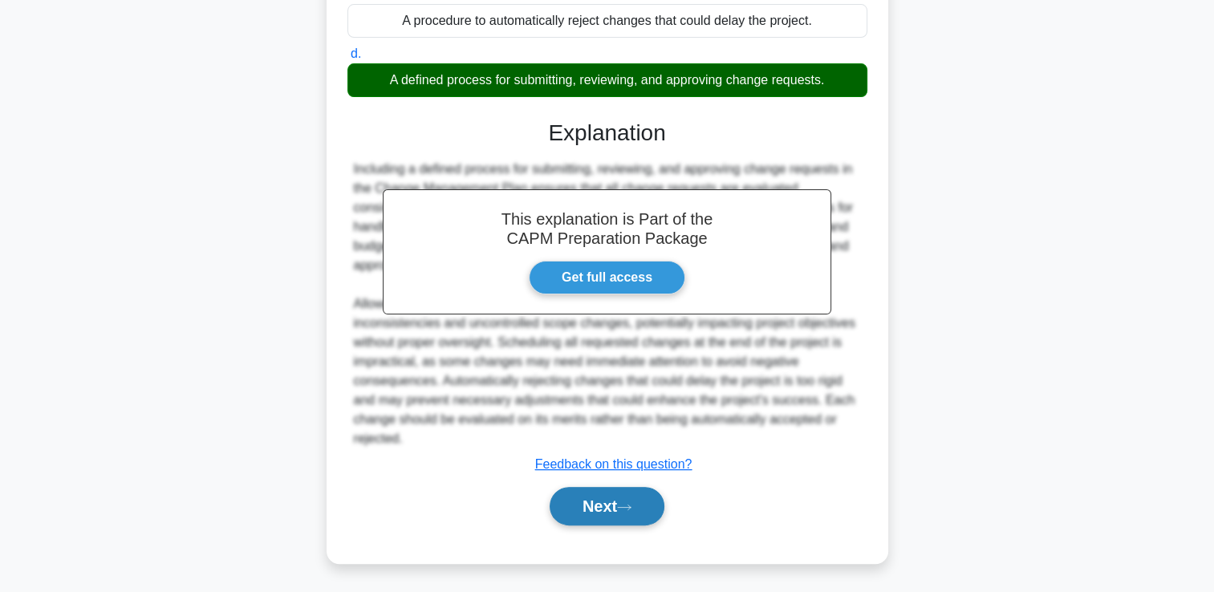
click at [629, 499] on button "Next" at bounding box center [607, 506] width 115 height 39
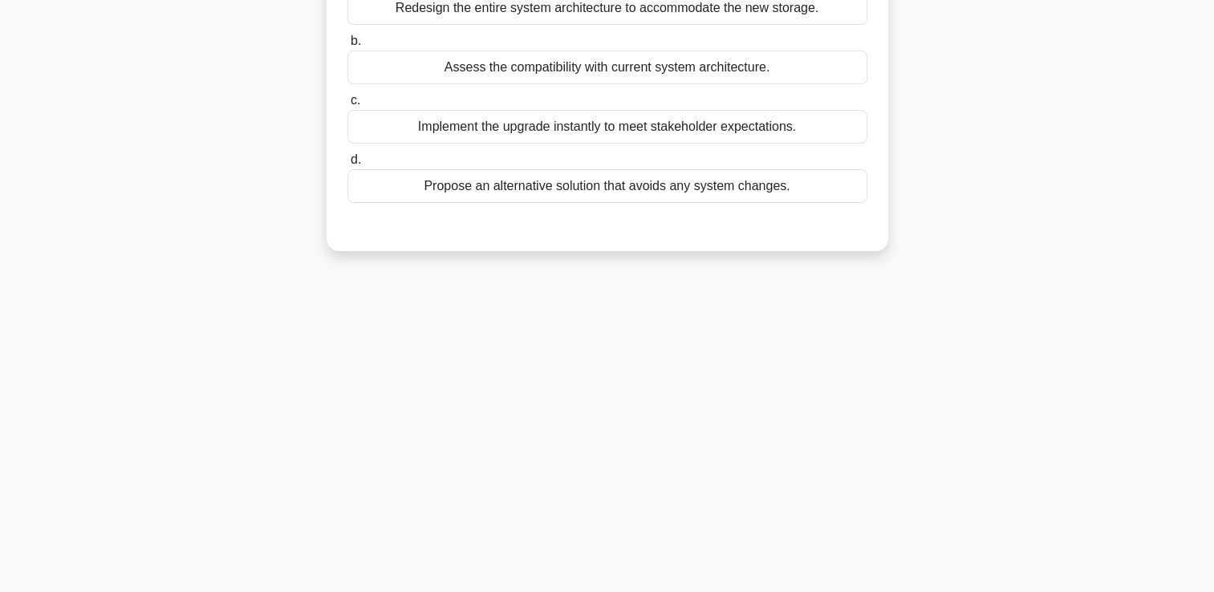
scroll to position [0, 0]
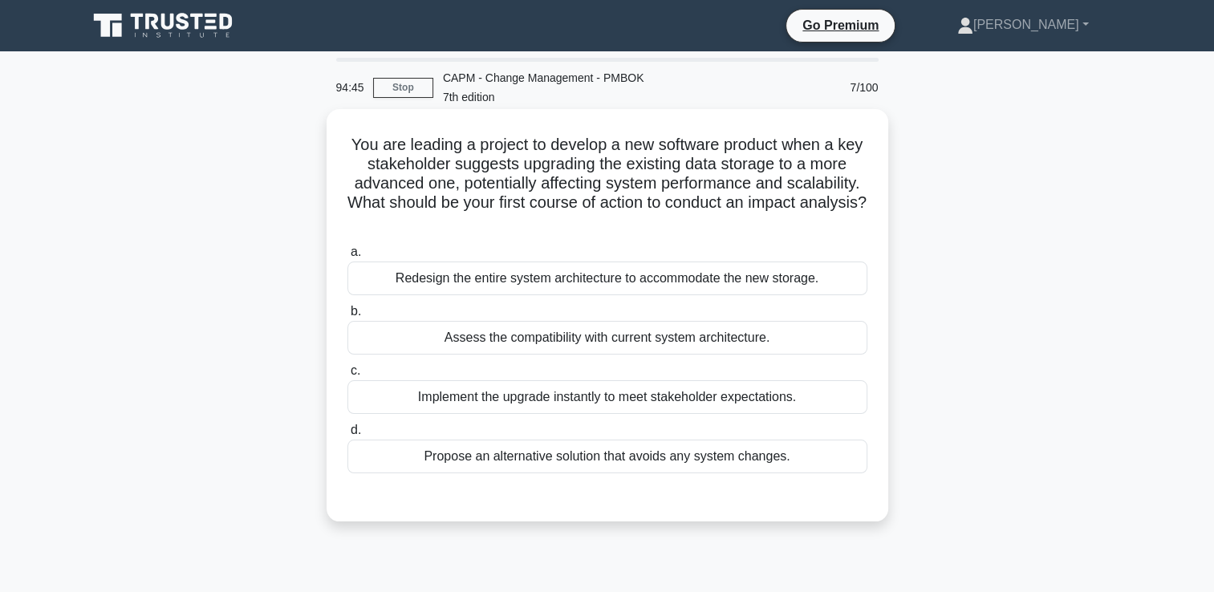
click at [745, 339] on div "Assess the compatibility with current system architecture." at bounding box center [607, 338] width 520 height 34
click at [347, 317] on input "b. Assess the compatibility with current system architecture." at bounding box center [347, 312] width 0 height 10
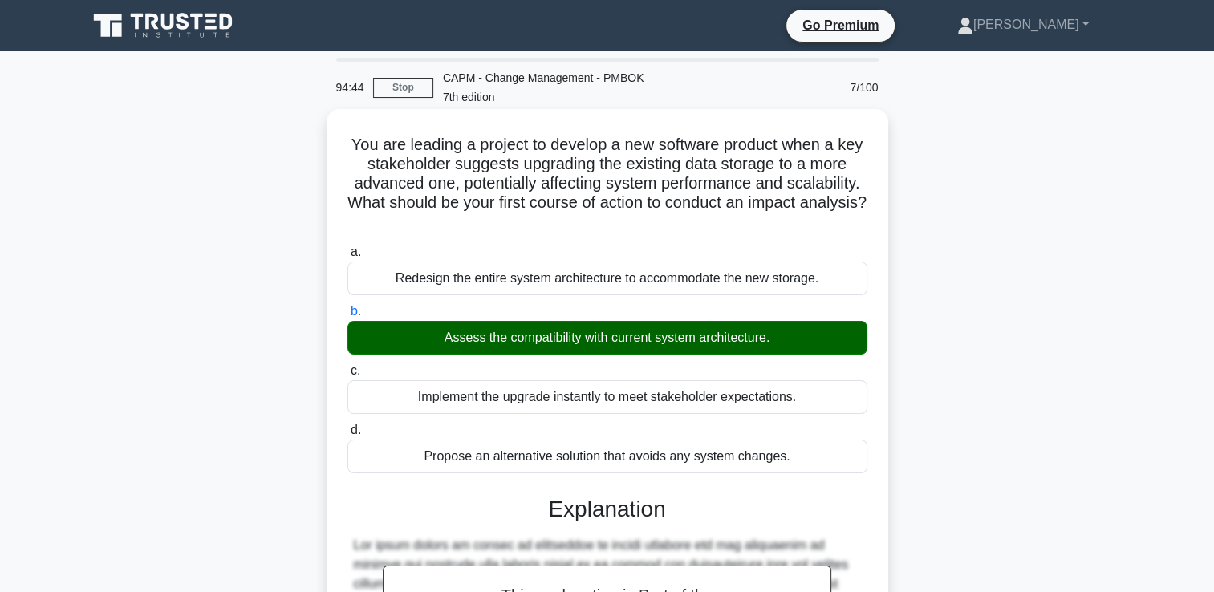
scroll to position [338, 0]
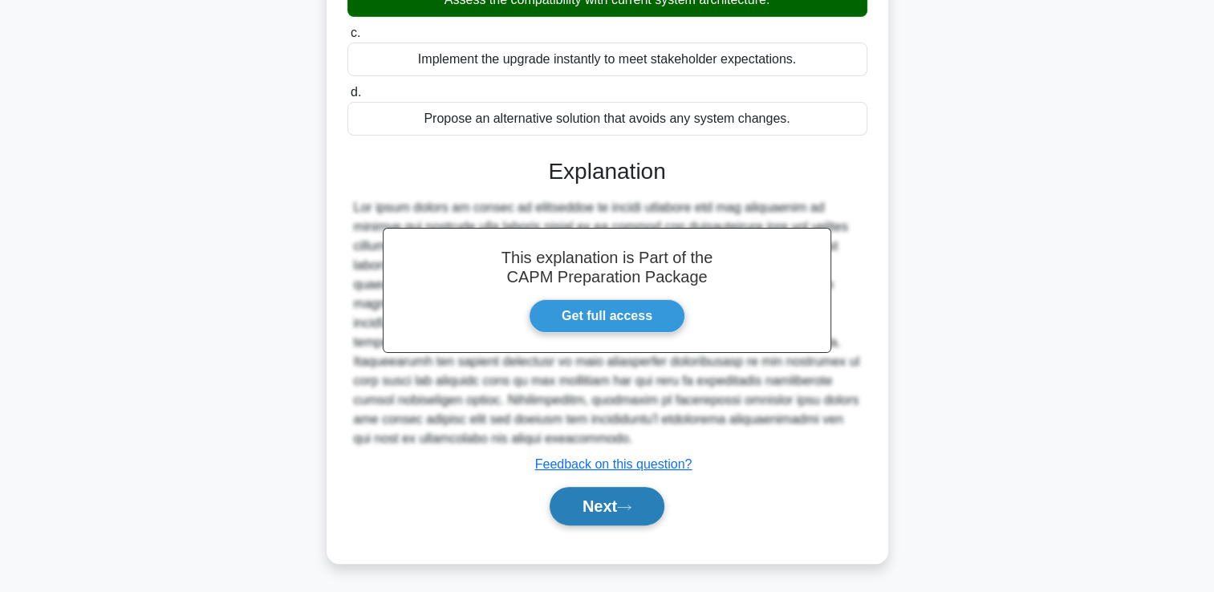
click at [634, 512] on button "Next" at bounding box center [607, 506] width 115 height 39
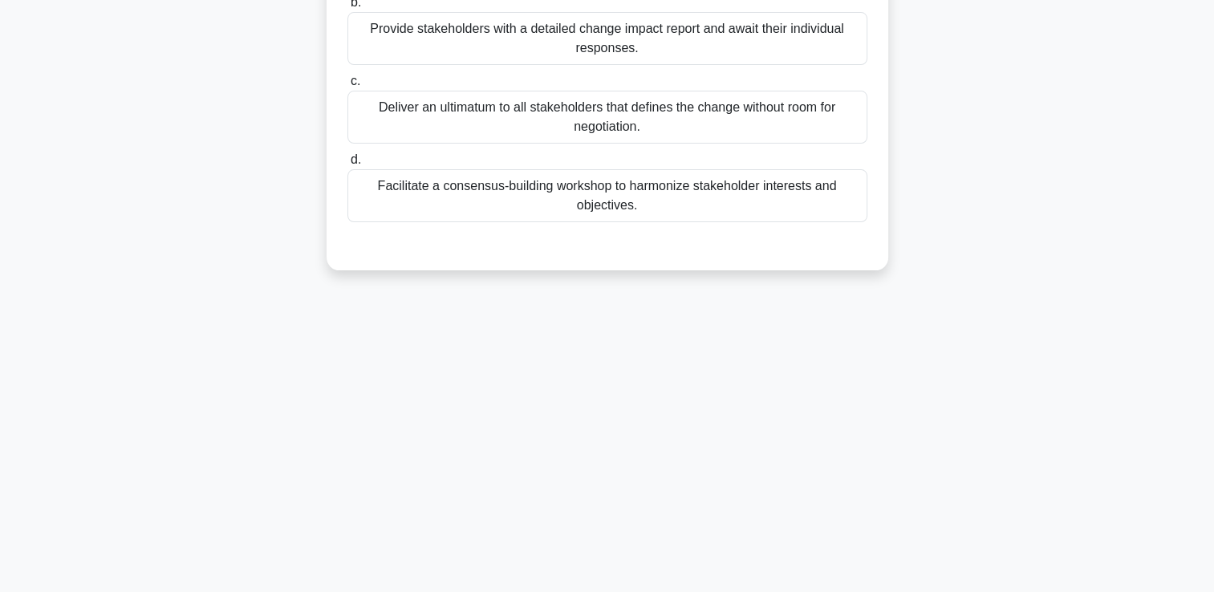
scroll to position [0, 0]
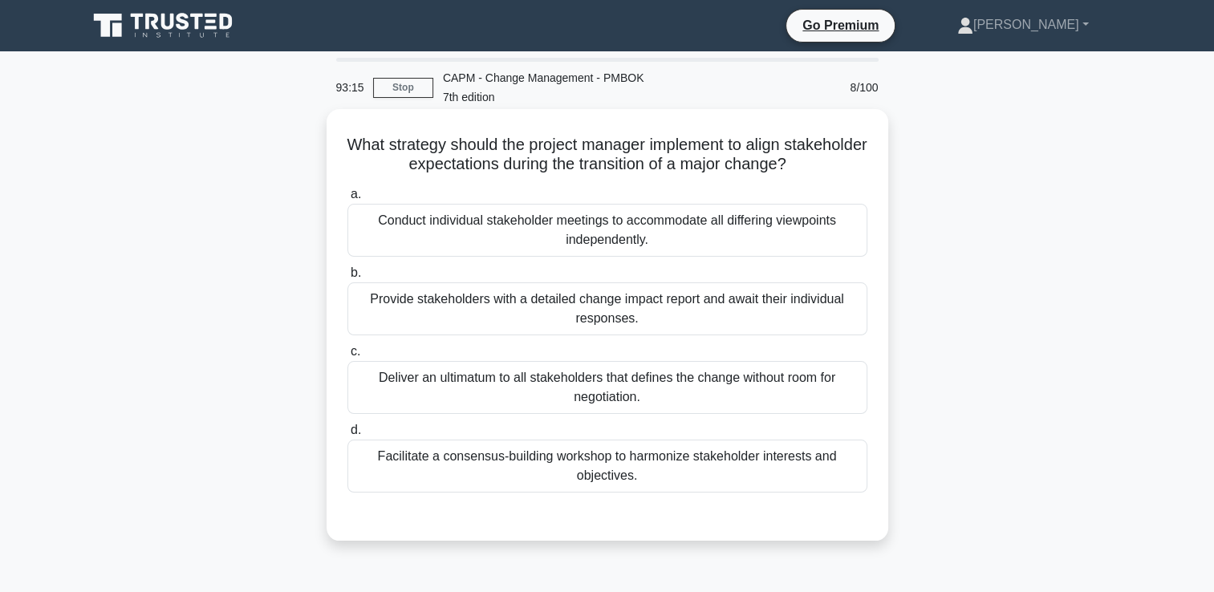
click at [640, 478] on div "Facilitate a consensus-building workshop to harmonize stakeholder interests and…" at bounding box center [607, 466] width 520 height 53
click at [347, 436] on input "d. Facilitate a consensus-building workshop to harmonize stakeholder interests …" at bounding box center [347, 430] width 0 height 10
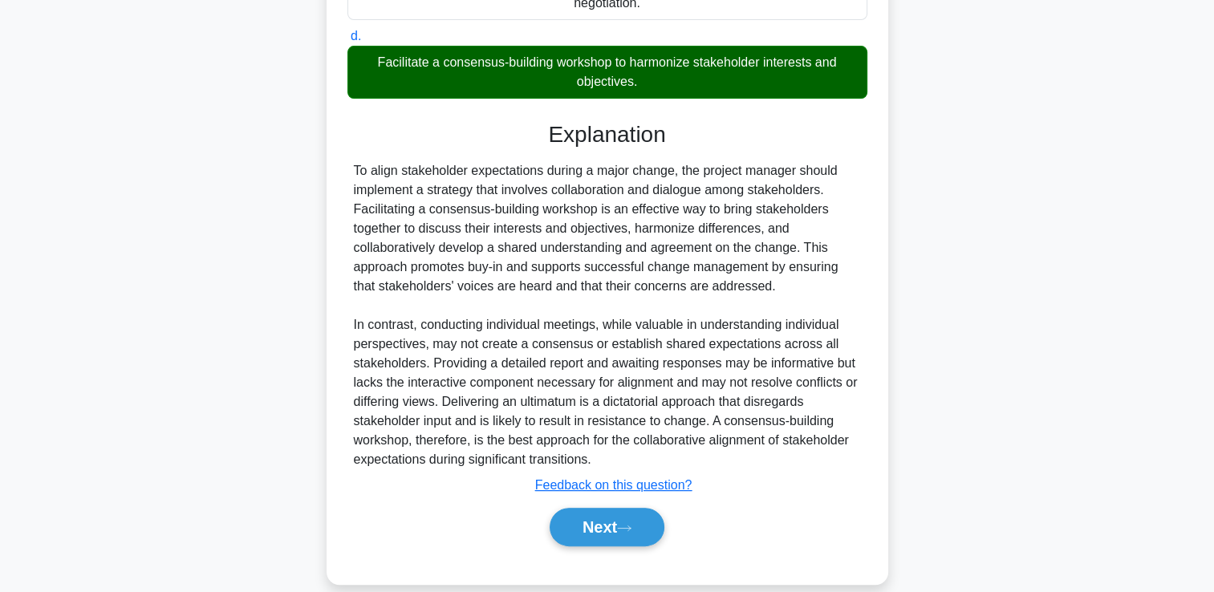
scroll to position [415, 0]
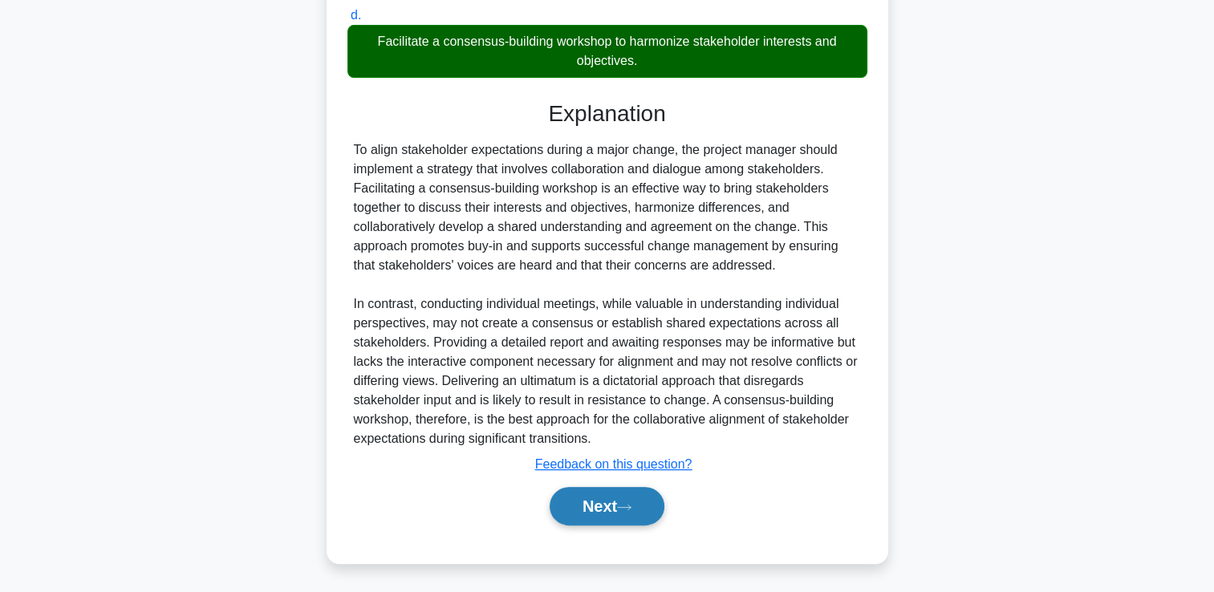
click at [611, 512] on button "Next" at bounding box center [607, 506] width 115 height 39
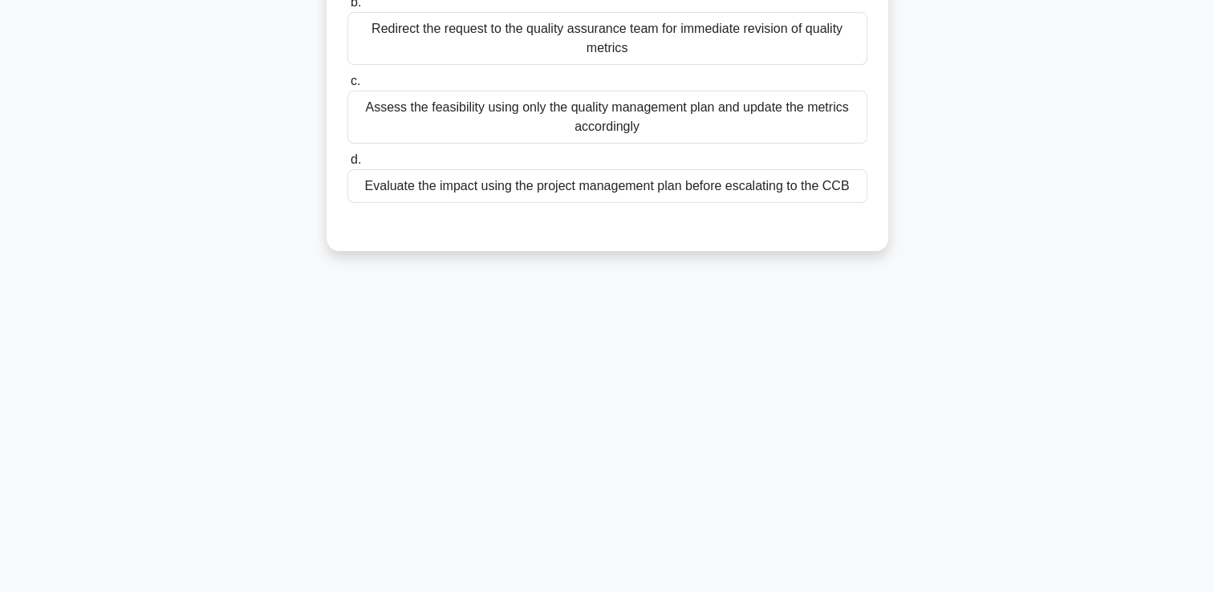
scroll to position [0, 0]
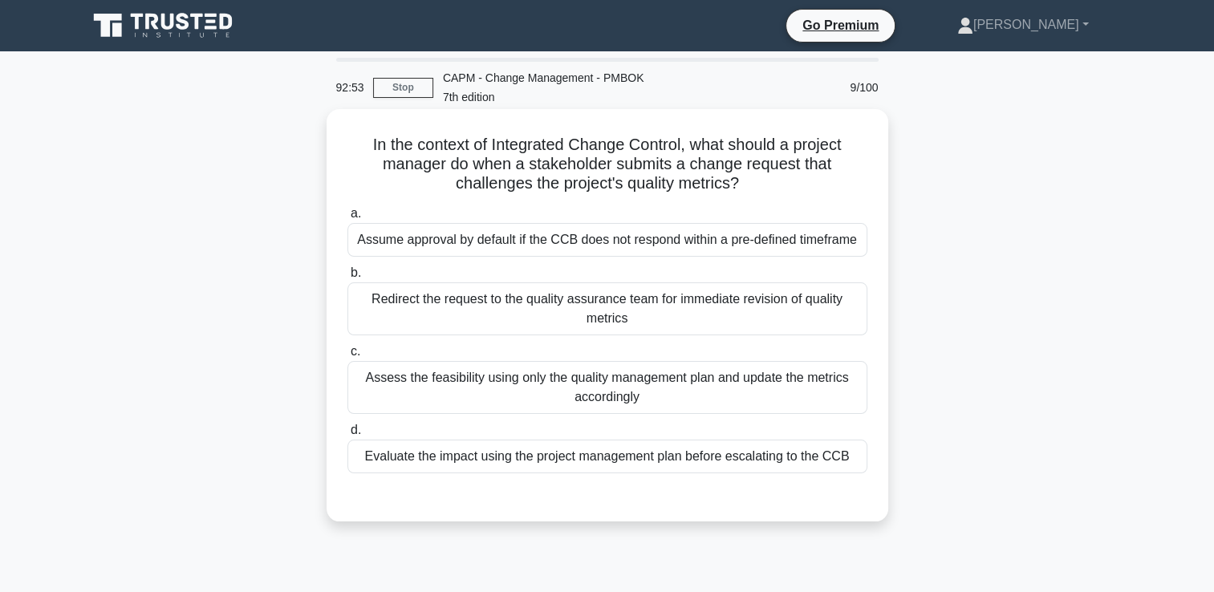
click at [623, 458] on div "Evaluate the impact using the project management plan before escalating to the …" at bounding box center [607, 457] width 520 height 34
click at [347, 436] on input "d. Evaluate the impact using the project management plan before escalating to t…" at bounding box center [347, 430] width 0 height 10
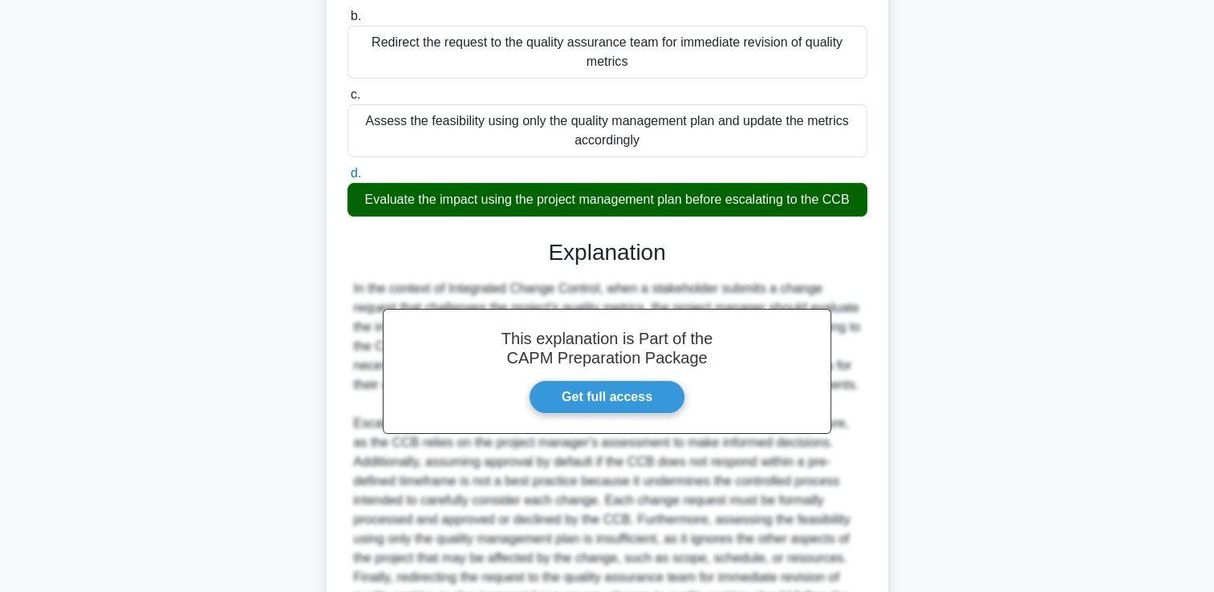
scroll to position [453, 0]
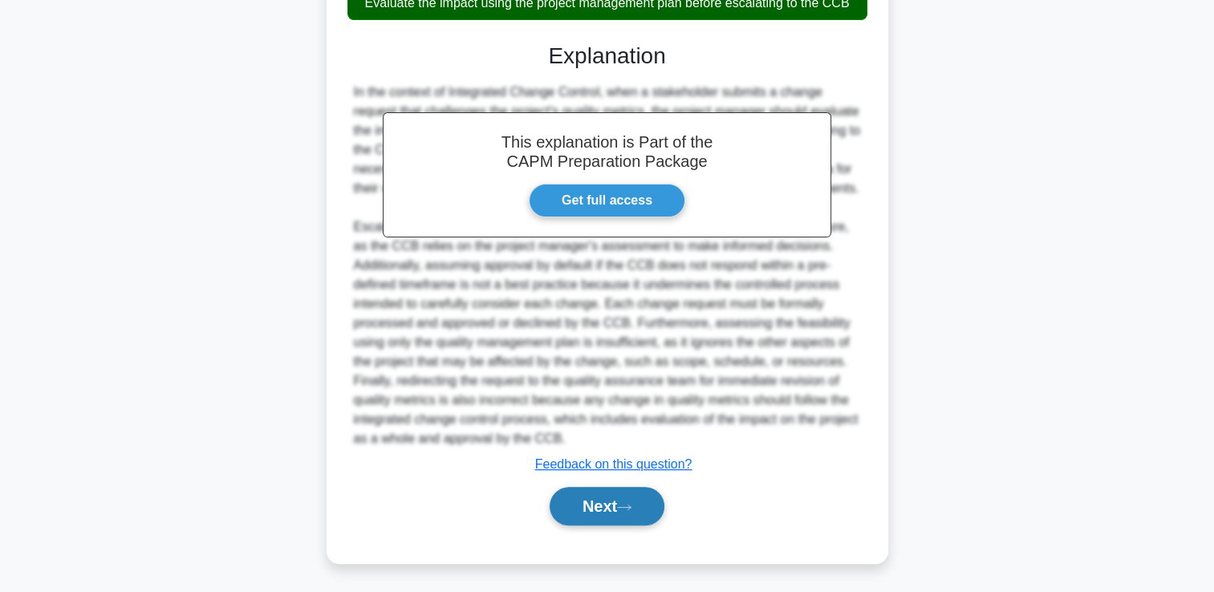
click at [587, 506] on button "Next" at bounding box center [607, 506] width 115 height 39
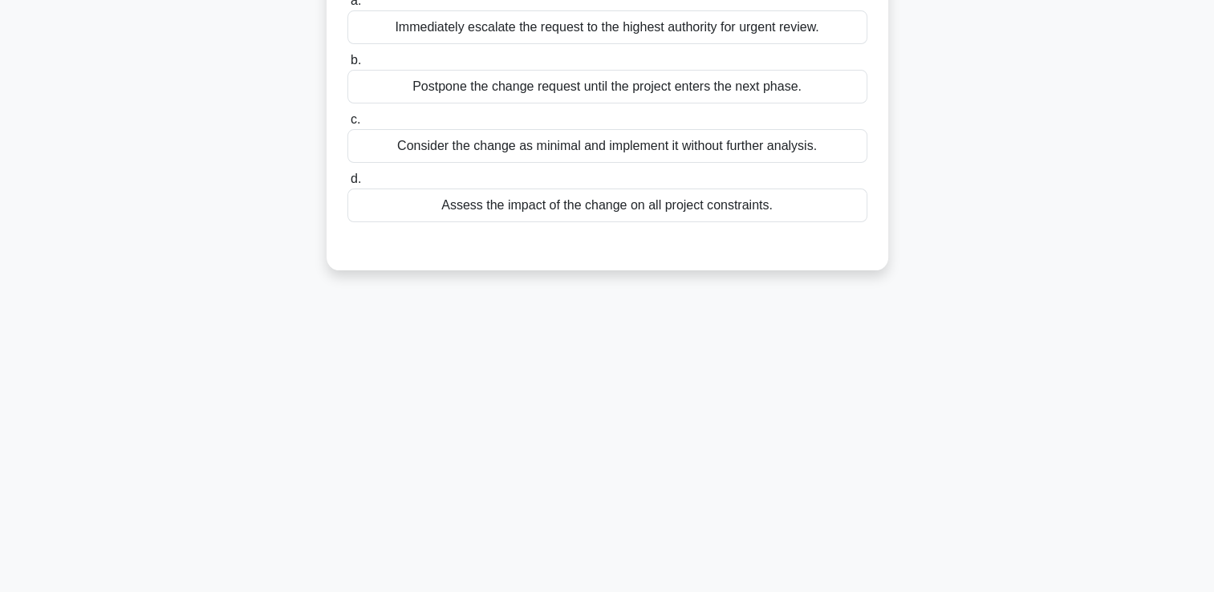
scroll to position [0, 0]
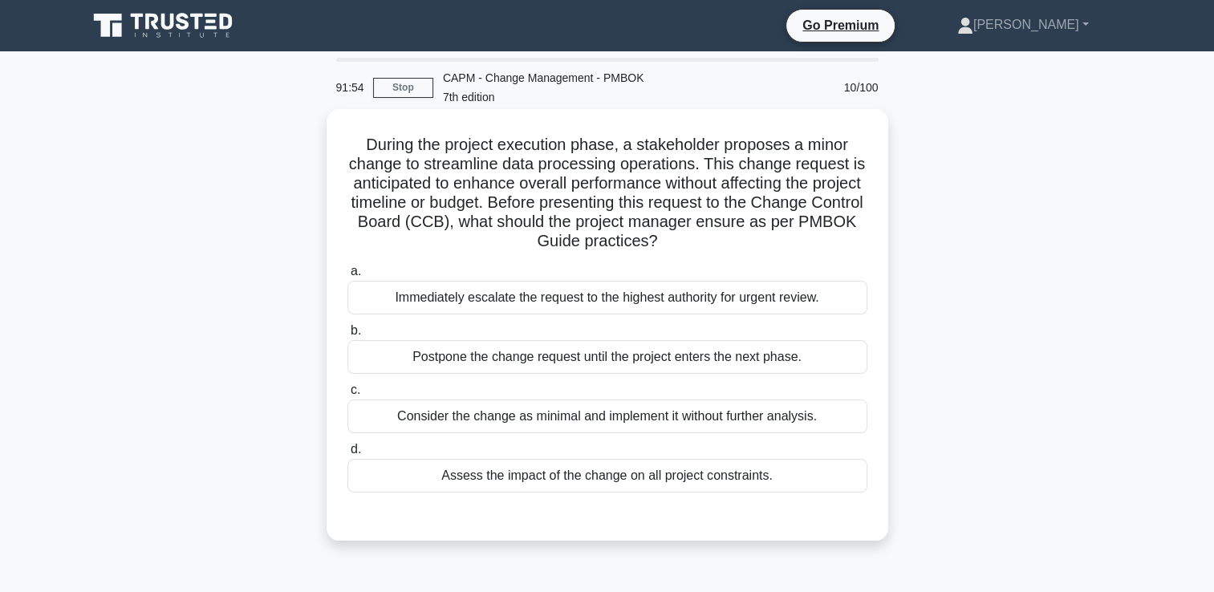
click at [461, 477] on div "Assess the impact of the change on all project constraints." at bounding box center [607, 476] width 520 height 34
click at [347, 455] on input "d. Assess the impact of the change on all project constraints." at bounding box center [347, 450] width 0 height 10
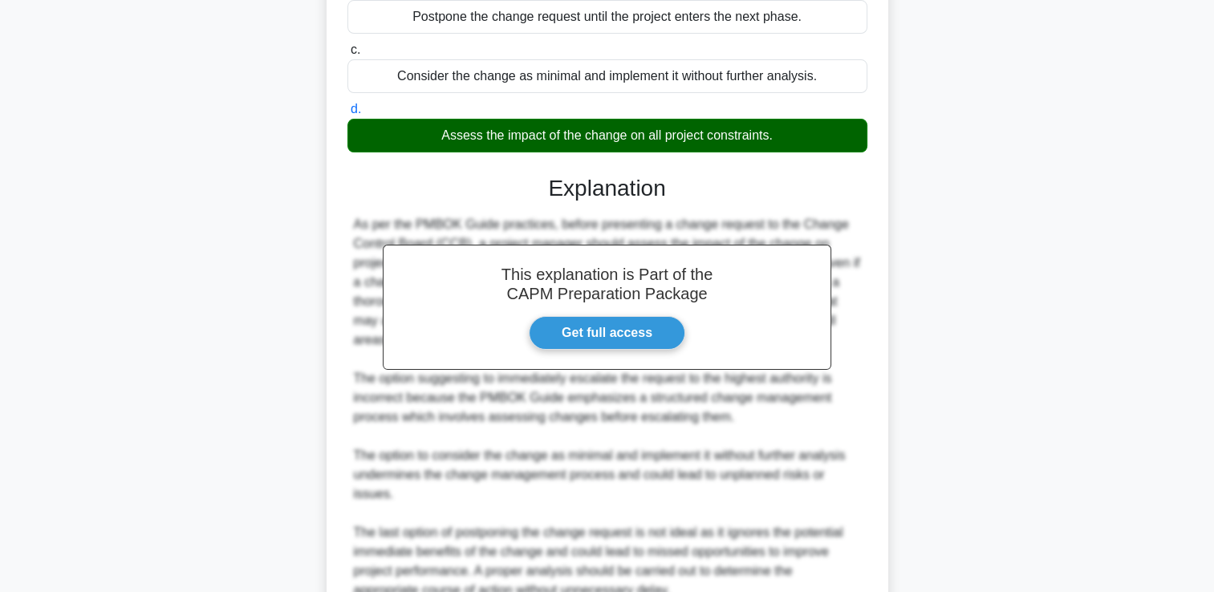
scroll to position [492, 0]
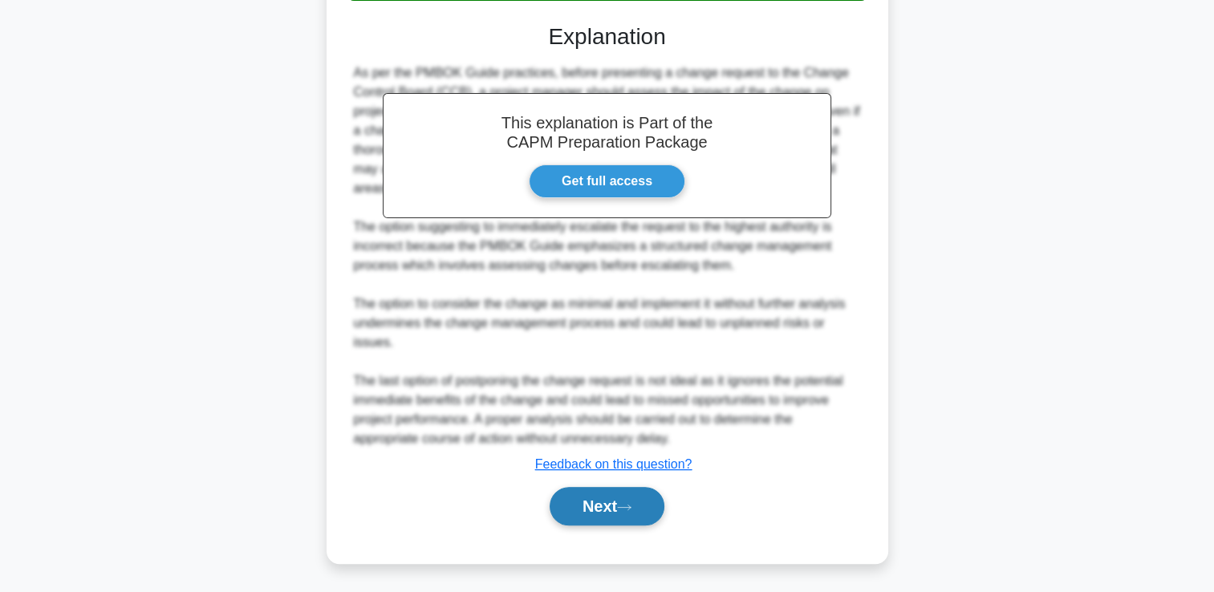
click at [628, 519] on button "Next" at bounding box center [607, 506] width 115 height 39
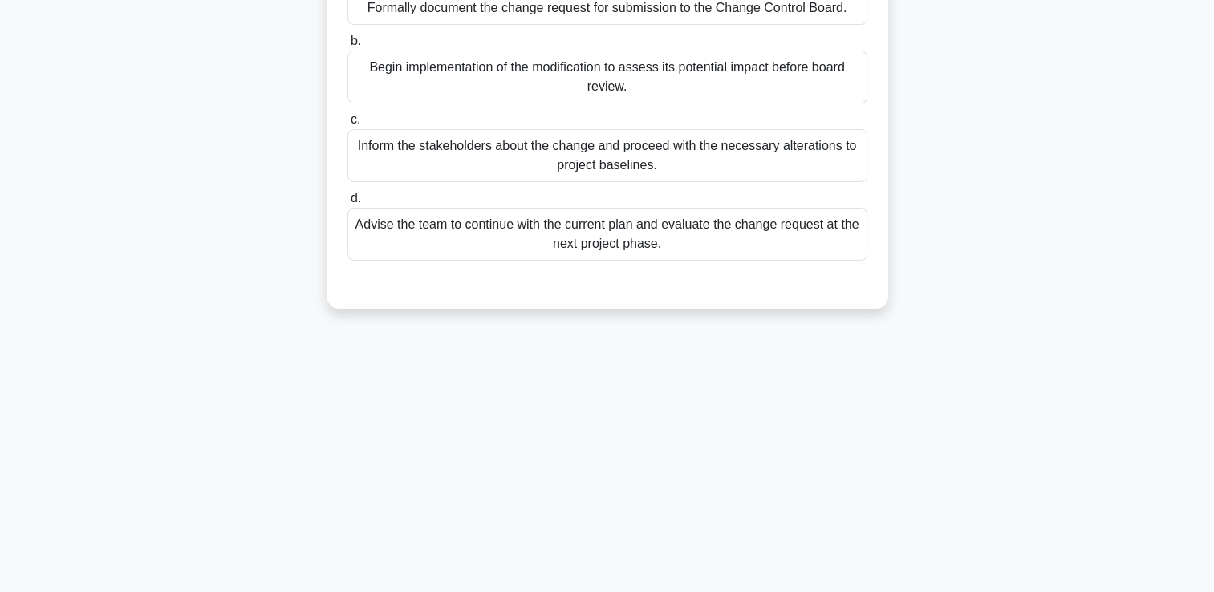
scroll to position [0, 0]
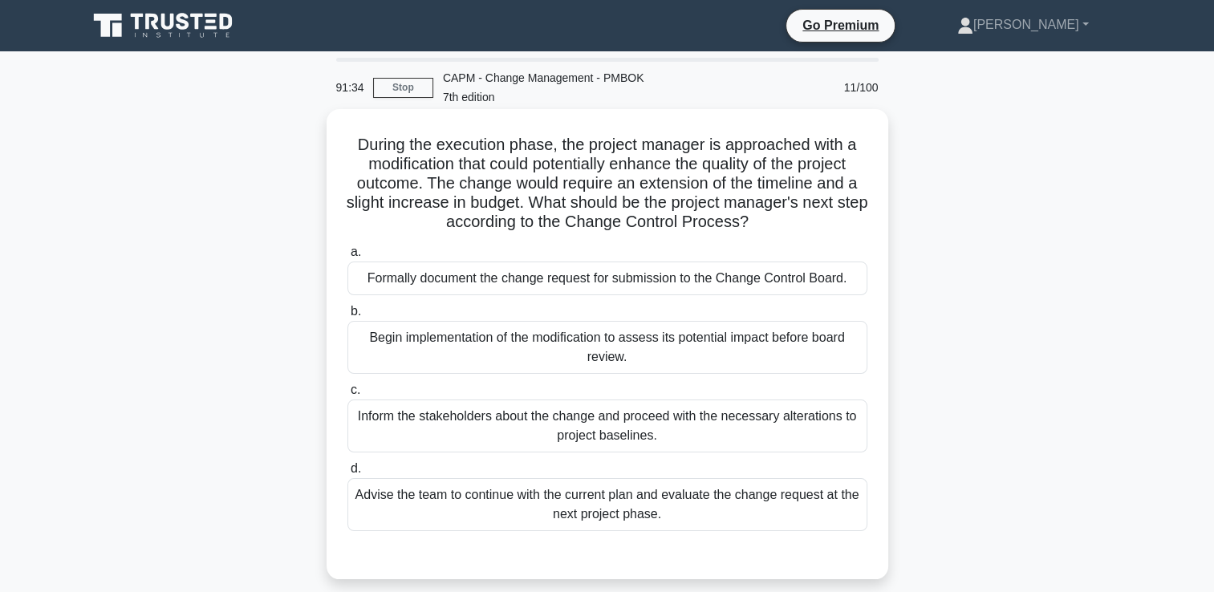
click at [769, 281] on div "Formally document the change request for submission to the Change Control Board." at bounding box center [607, 279] width 520 height 34
click at [347, 258] on input "a. Formally document the change request for submission to the Change Control Bo…" at bounding box center [347, 252] width 0 height 10
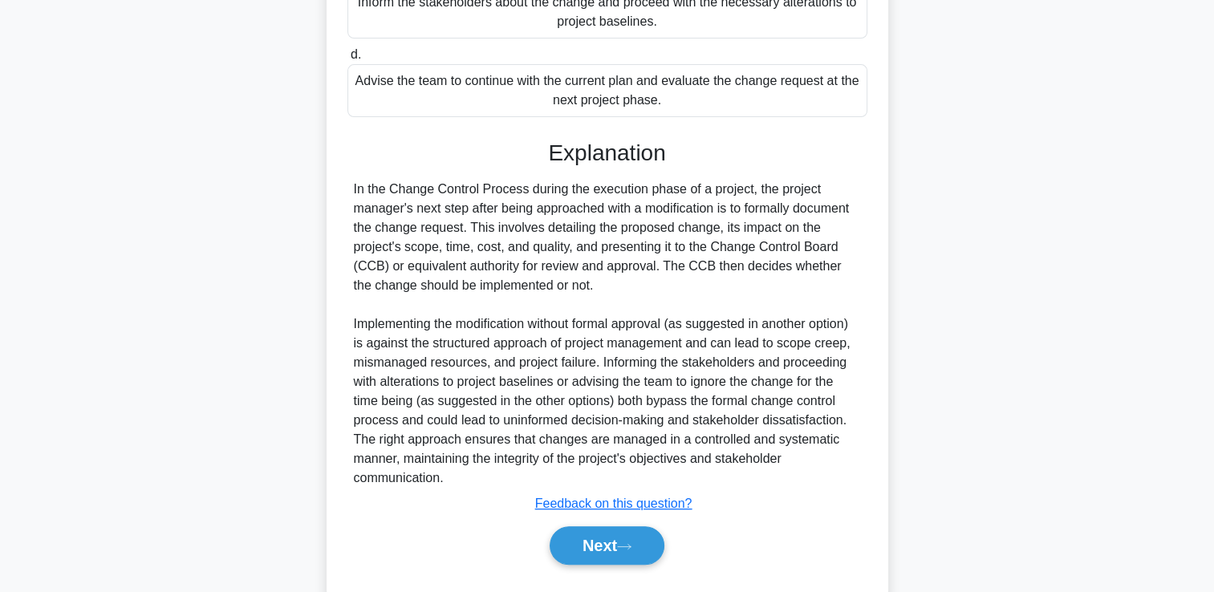
scroll to position [453, 0]
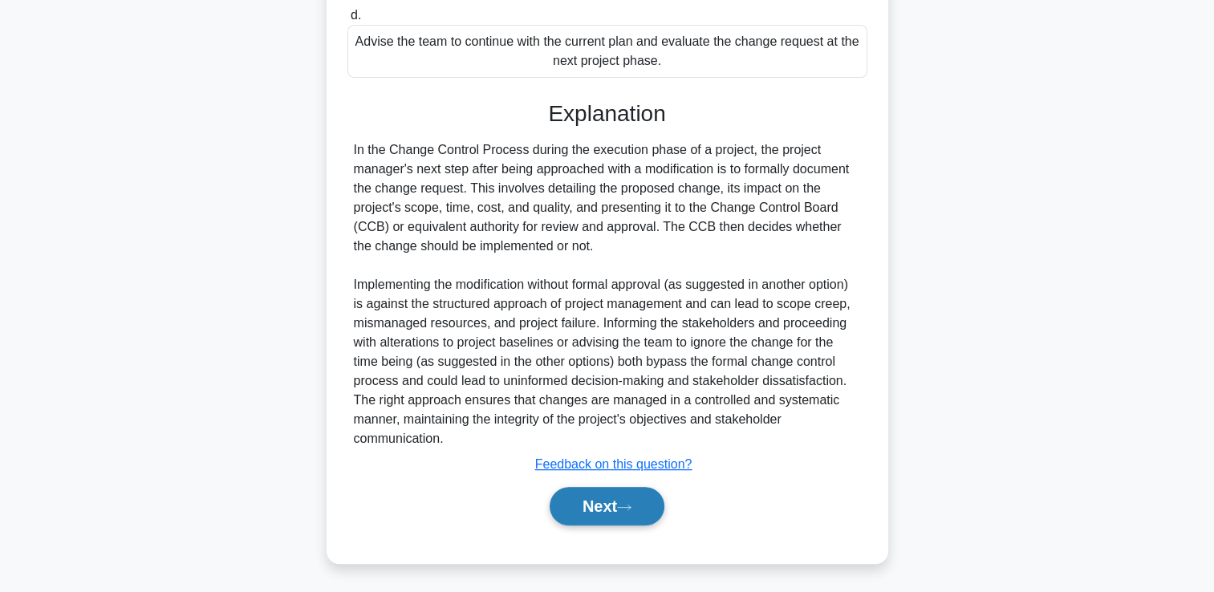
click at [616, 507] on button "Next" at bounding box center [607, 506] width 115 height 39
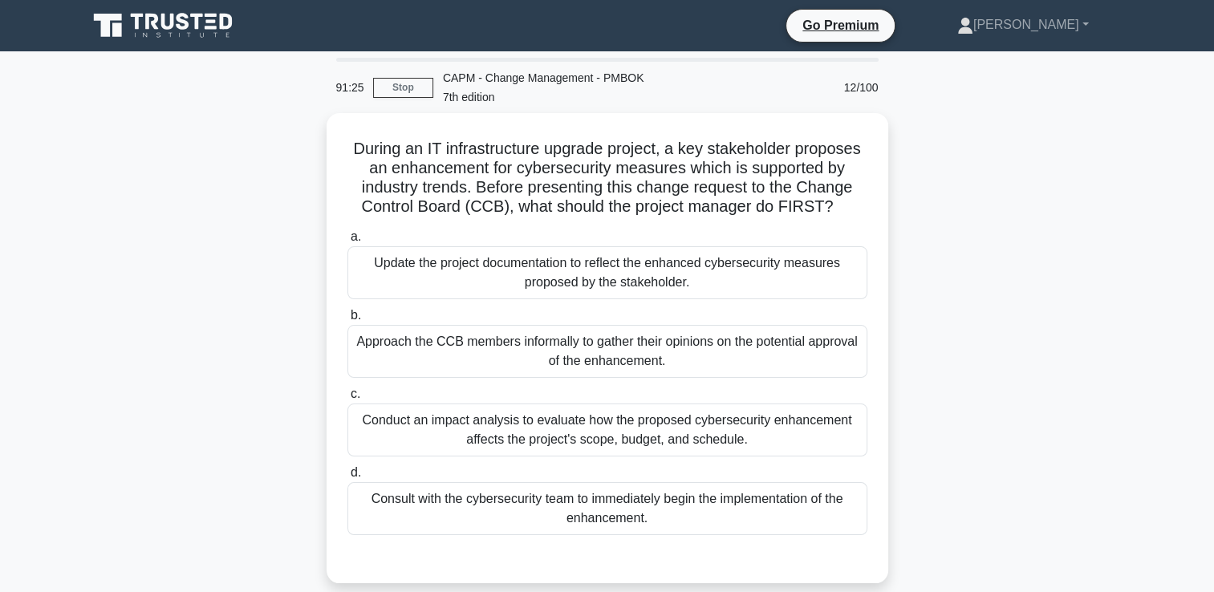
scroll to position [70, 0]
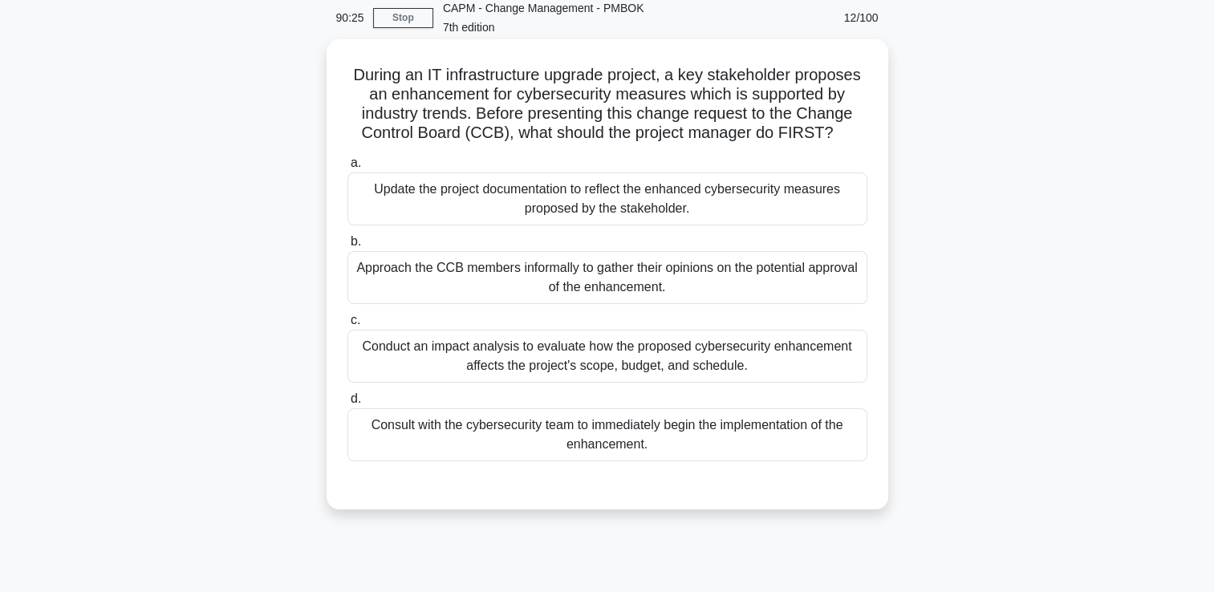
click at [726, 368] on div "Conduct an impact analysis to evaluate how the proposed cybersecurity enhanceme…" at bounding box center [607, 356] width 520 height 53
click at [347, 326] on input "c. Conduct an impact analysis to evaluate how the proposed cybersecurity enhanc…" at bounding box center [347, 320] width 0 height 10
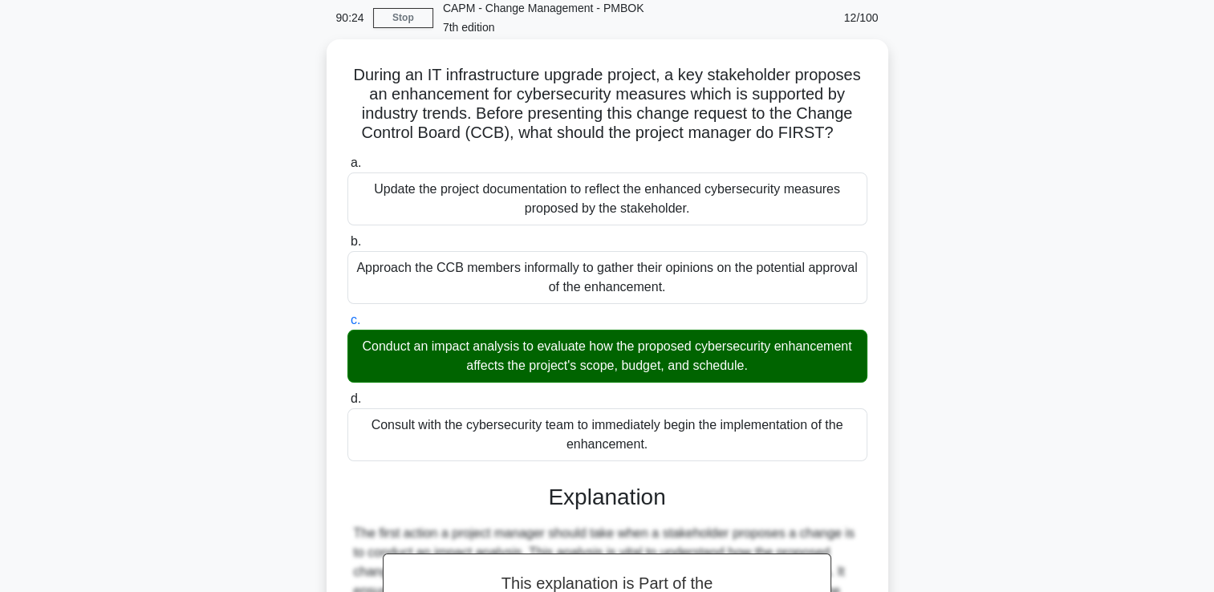
scroll to position [396, 0]
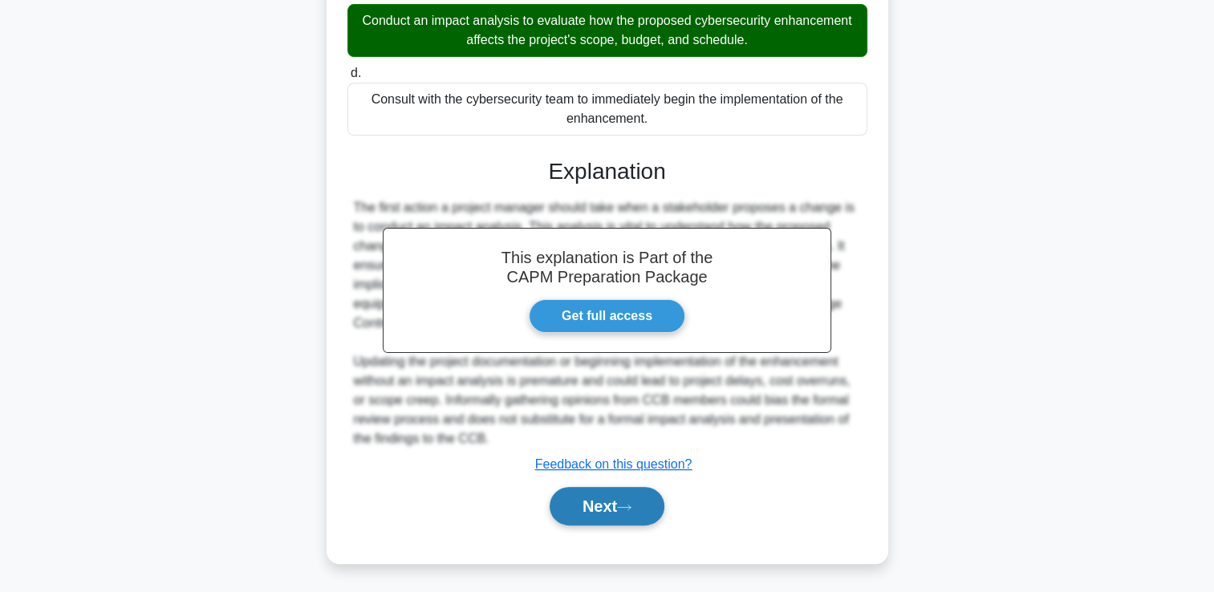
click at [622, 510] on button "Next" at bounding box center [607, 506] width 115 height 39
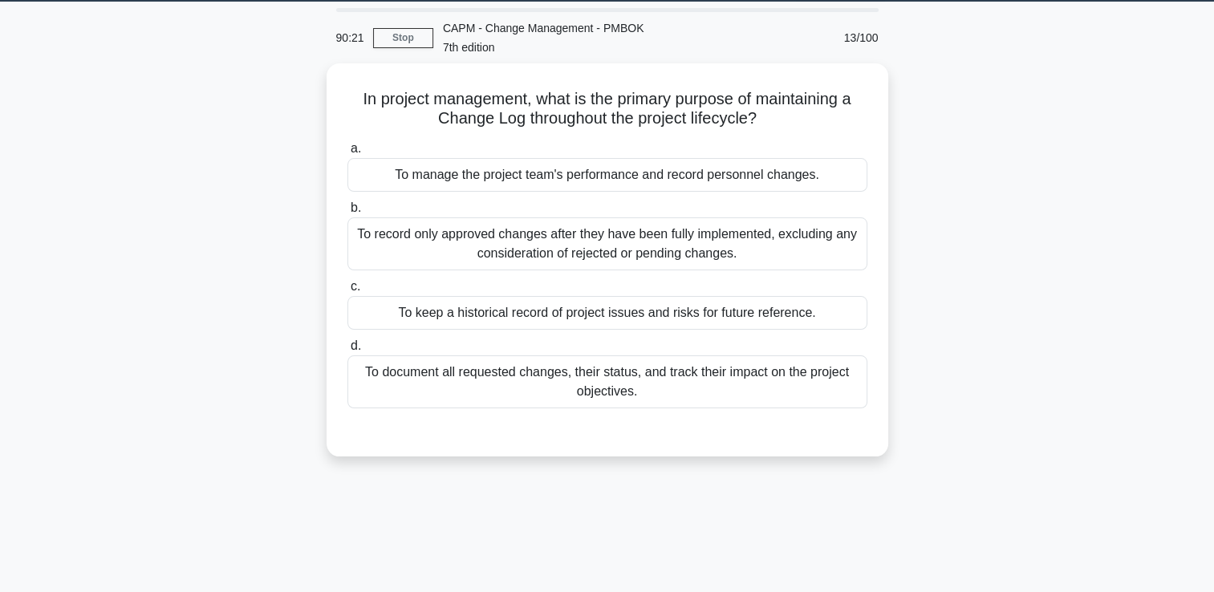
scroll to position [0, 0]
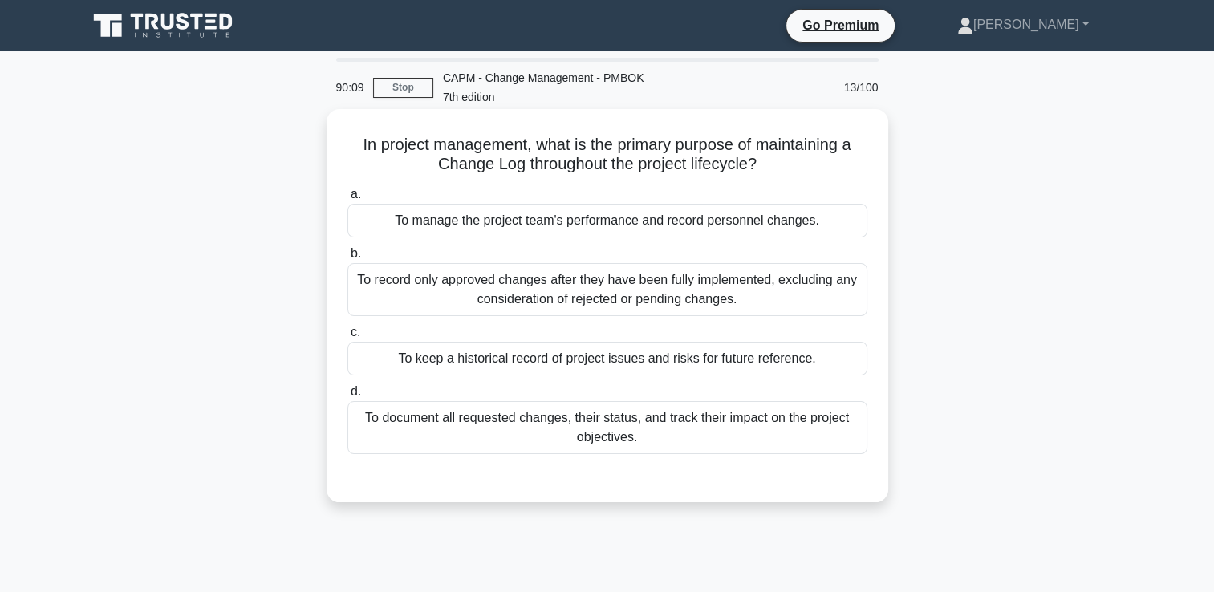
click at [623, 420] on div "To document all requested changes, their status, and track their impact on the …" at bounding box center [607, 427] width 520 height 53
click at [347, 397] on input "d. To document all requested changes, their status, and track their impact on t…" at bounding box center [347, 392] width 0 height 10
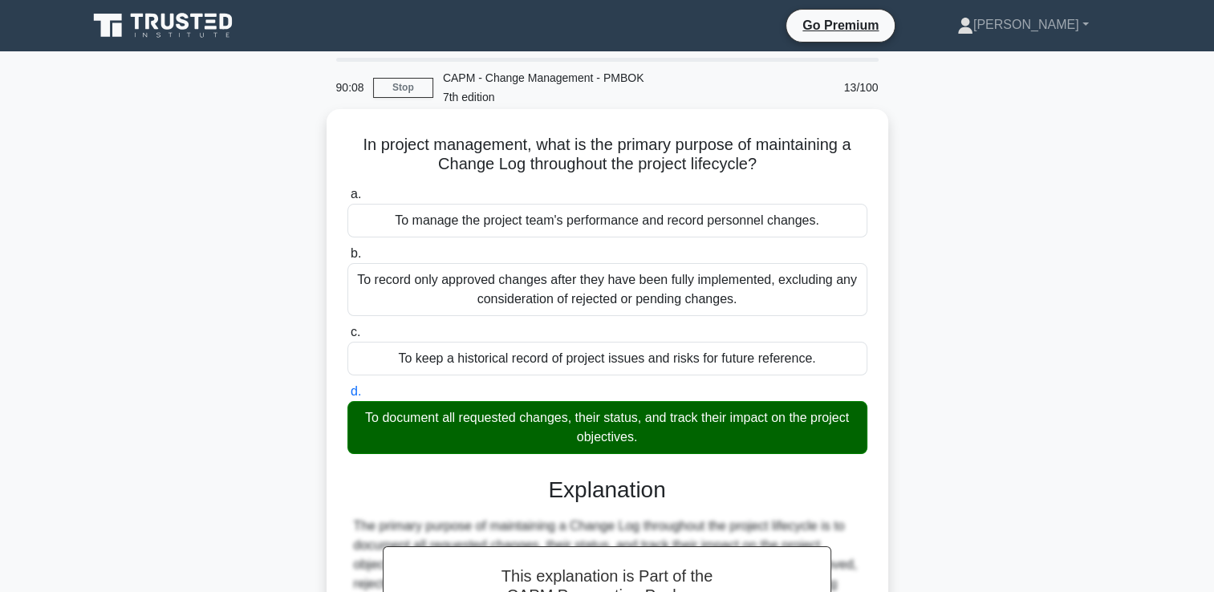
scroll to position [274, 0]
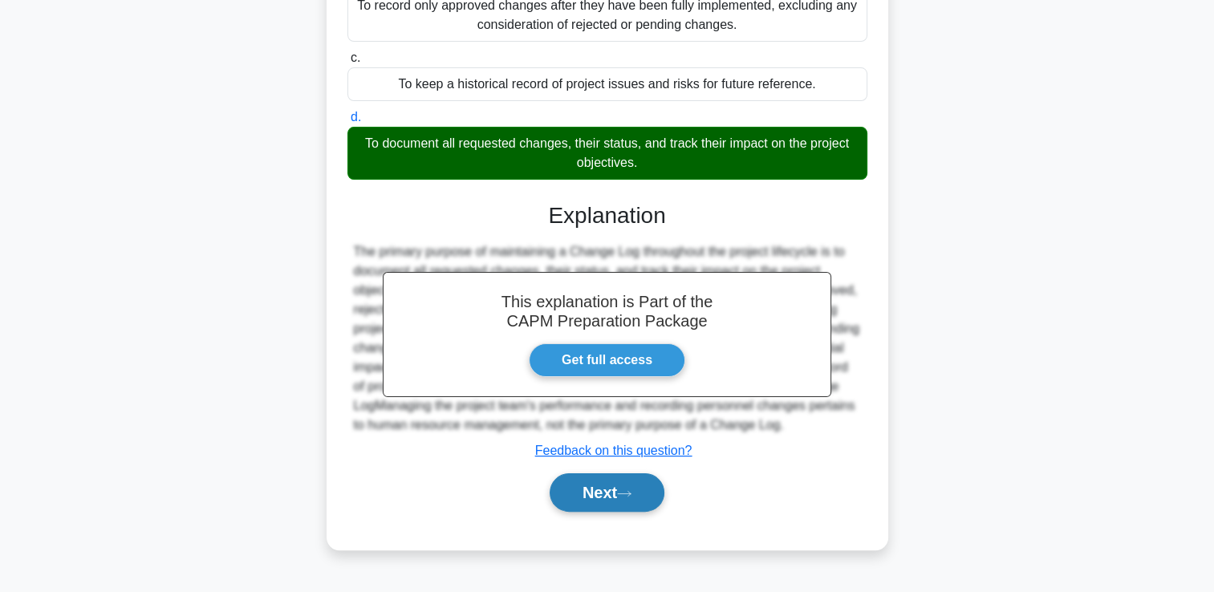
click at [607, 490] on button "Next" at bounding box center [607, 492] width 115 height 39
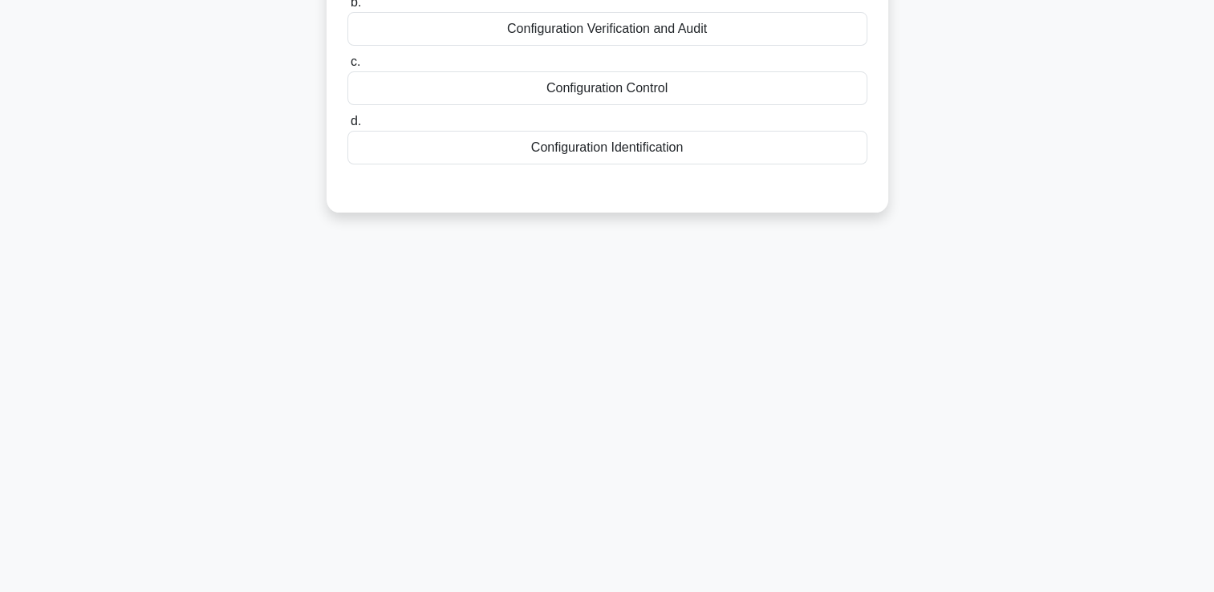
scroll to position [0, 0]
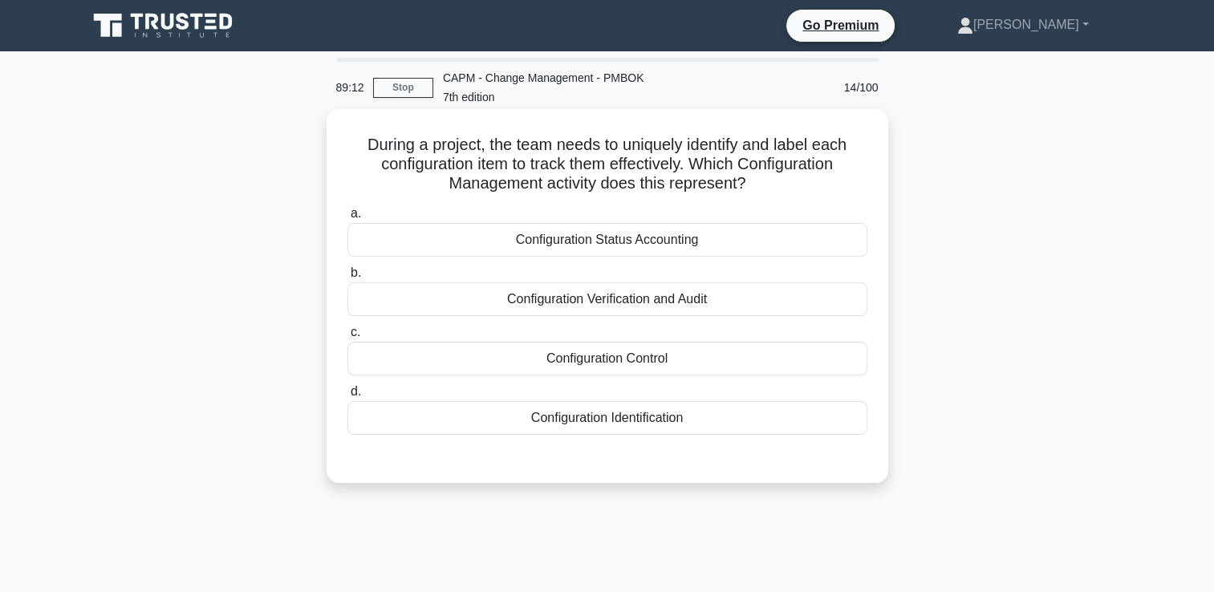
click at [646, 366] on div "Configuration Control" at bounding box center [607, 359] width 520 height 34
click at [347, 338] on input "c. Configuration Control" at bounding box center [347, 332] width 0 height 10
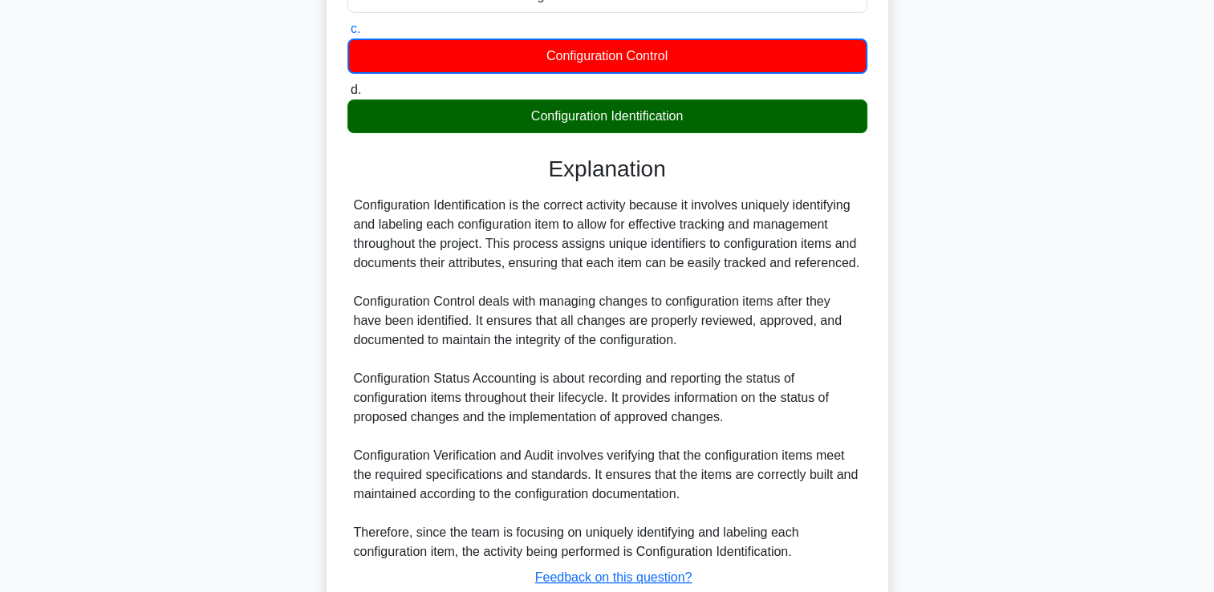
scroll to position [416, 0]
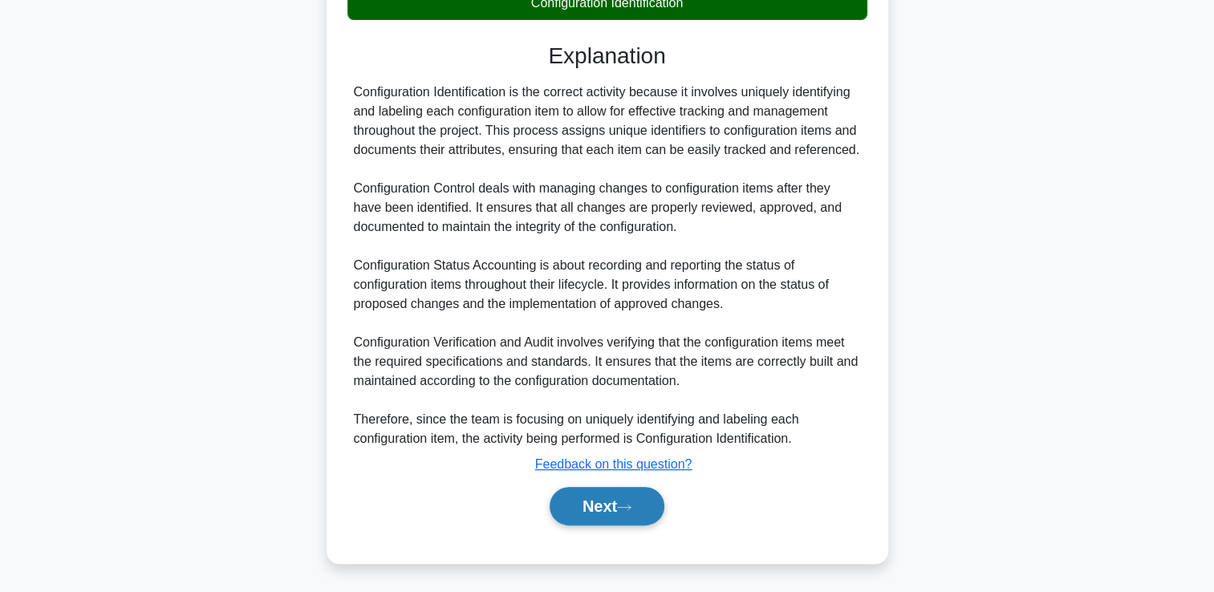
click at [563, 490] on button "Next" at bounding box center [607, 506] width 115 height 39
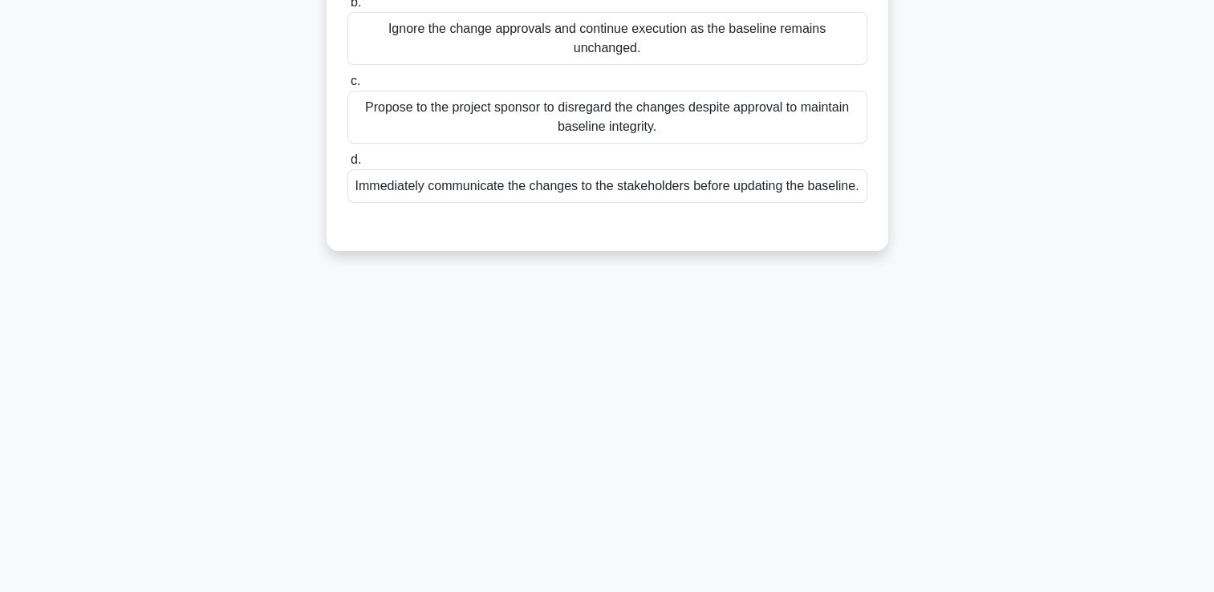
scroll to position [0, 0]
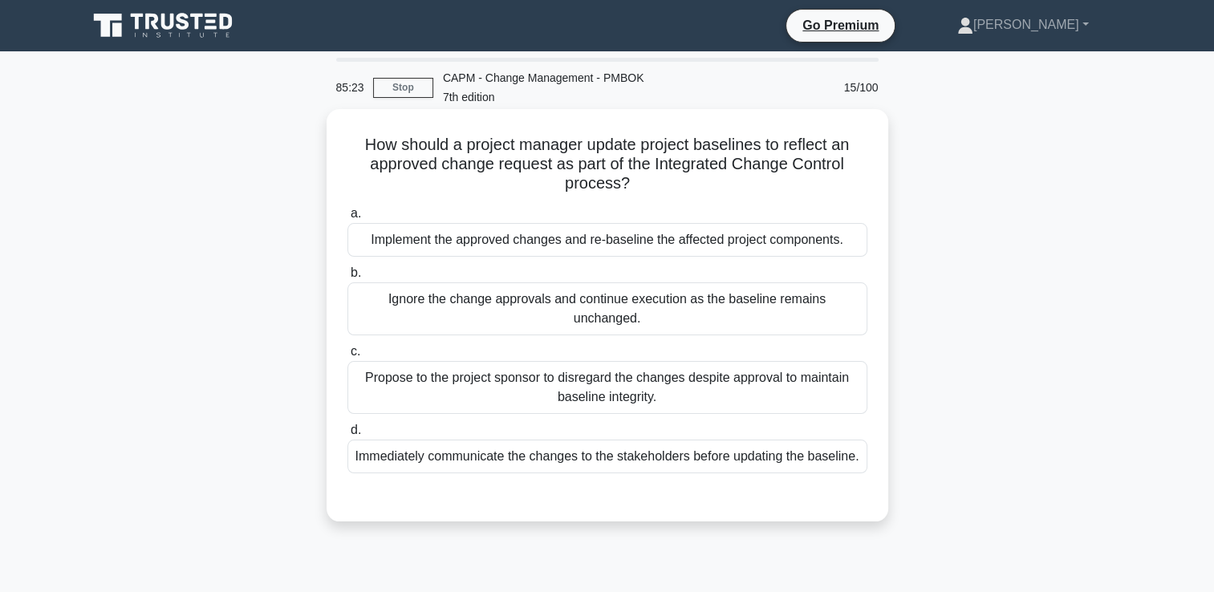
click at [839, 440] on div "Immediately communicate the changes to the stakeholders before updating the bas…" at bounding box center [607, 457] width 520 height 34
click at [347, 433] on input "d. Immediately communicate the changes to the stakeholders before updating the …" at bounding box center [347, 430] width 0 height 10
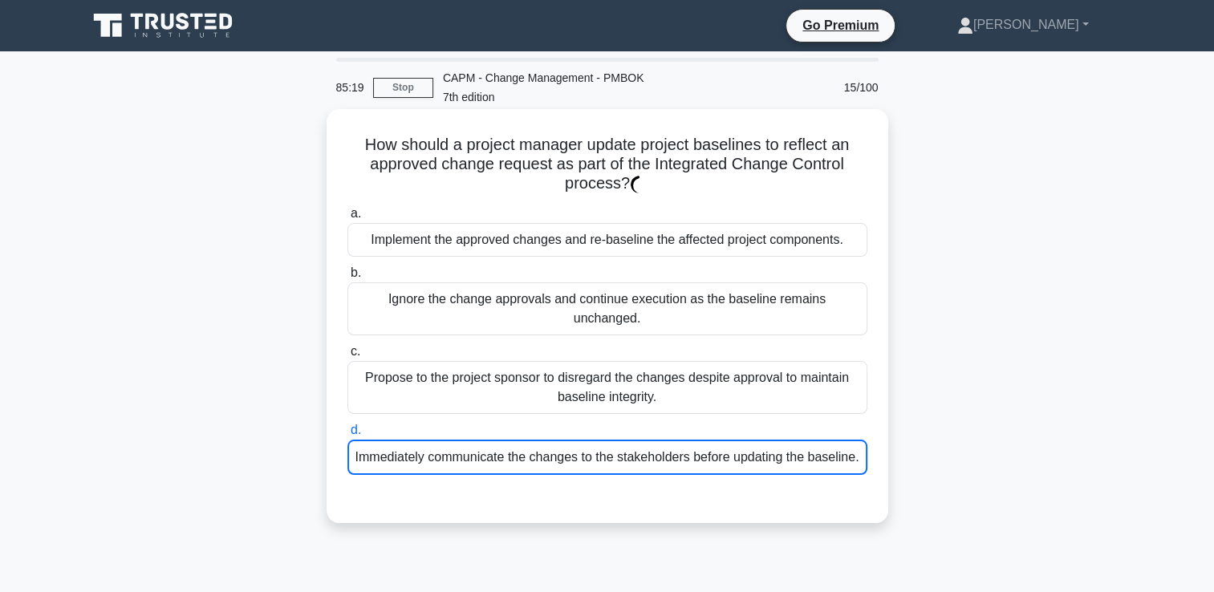
click at [728, 445] on div "Immediately communicate the changes to the stakeholders before updating the bas…" at bounding box center [607, 457] width 520 height 35
click at [347, 436] on input "d. Immediately communicate the changes to the stakeholders before updating the …" at bounding box center [347, 430] width 0 height 10
click at [794, 442] on div "Immediately communicate the changes to the stakeholders before updating the bas…" at bounding box center [607, 457] width 520 height 35
click at [347, 436] on input "d. Immediately communicate the changes to the stakeholders before updating the …" at bounding box center [347, 430] width 0 height 10
click at [794, 442] on div "Immediately communicate the changes to the stakeholders before updating the bas…" at bounding box center [607, 457] width 520 height 35
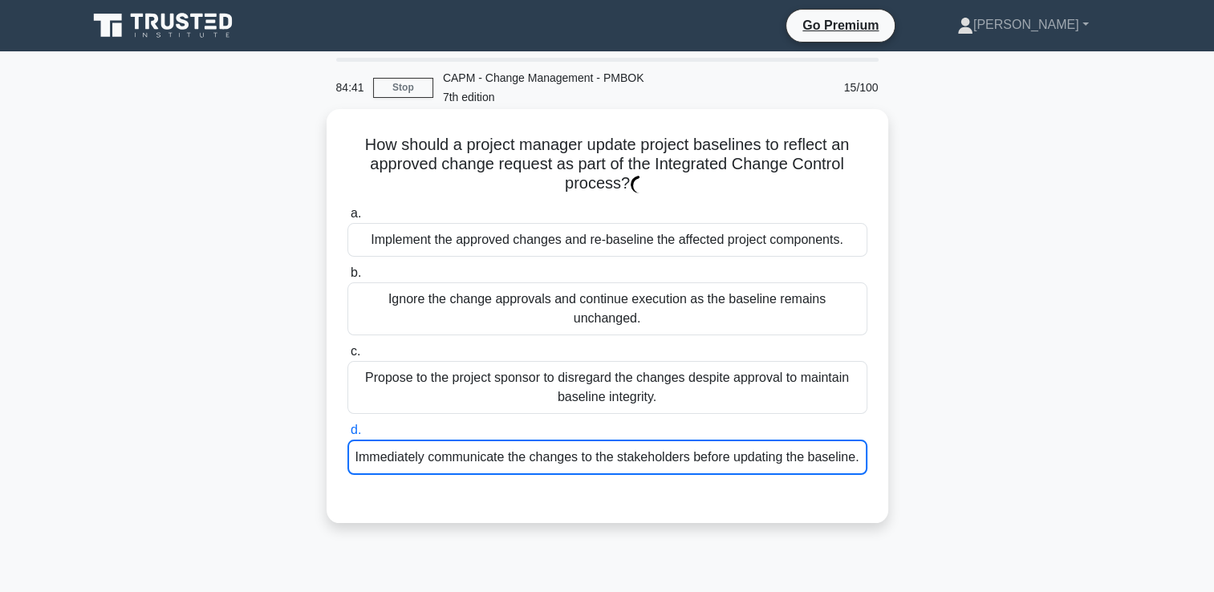
click at [347, 436] on input "d. Immediately communicate the changes to the stakeholders before updating the …" at bounding box center [347, 430] width 0 height 10
click at [586, 399] on div "a. Implement the approved changes and re-baseline the affected project componen…" at bounding box center [607, 340] width 539 height 278
click at [504, 440] on div "Immediately communicate the changes to the stakeholders before updating the bas…" at bounding box center [607, 457] width 520 height 35
click at [347, 436] on input "d. Immediately communicate the changes to the stakeholders before updating the …" at bounding box center [347, 430] width 0 height 10
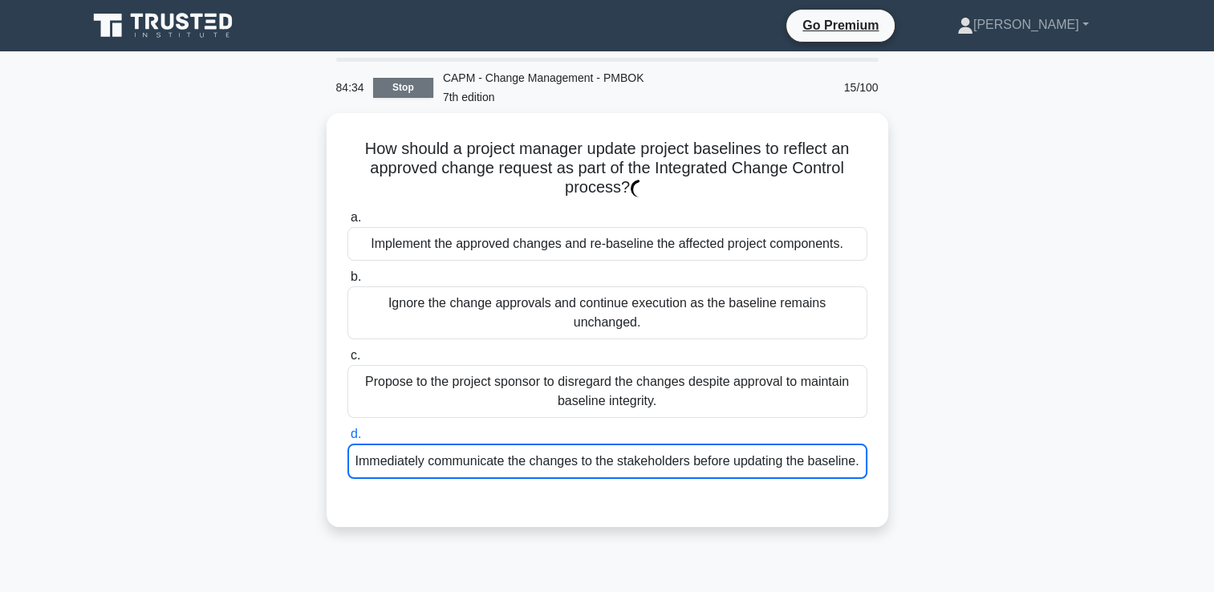
click at [387, 91] on link "Stop" at bounding box center [403, 88] width 60 height 20
click at [404, 104] on div "84:10 Stop CAPM - Change Management - PMBOK 7th edition 15/100" at bounding box center [608, 87] width 562 height 51
click at [398, 82] on link "Stop" at bounding box center [403, 88] width 60 height 20
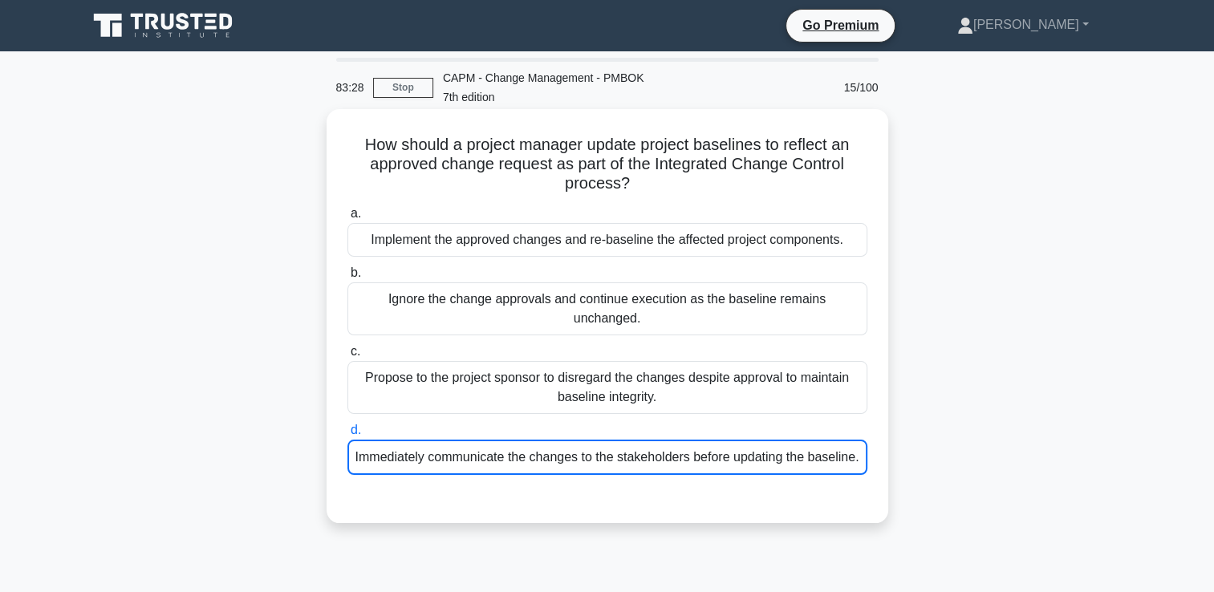
click at [494, 440] on div "Immediately communicate the changes to the stakeholders before updating the bas…" at bounding box center [607, 457] width 520 height 35
click at [347, 433] on input "d. Immediately communicate the changes to the stakeholders before updating the …" at bounding box center [347, 430] width 0 height 10
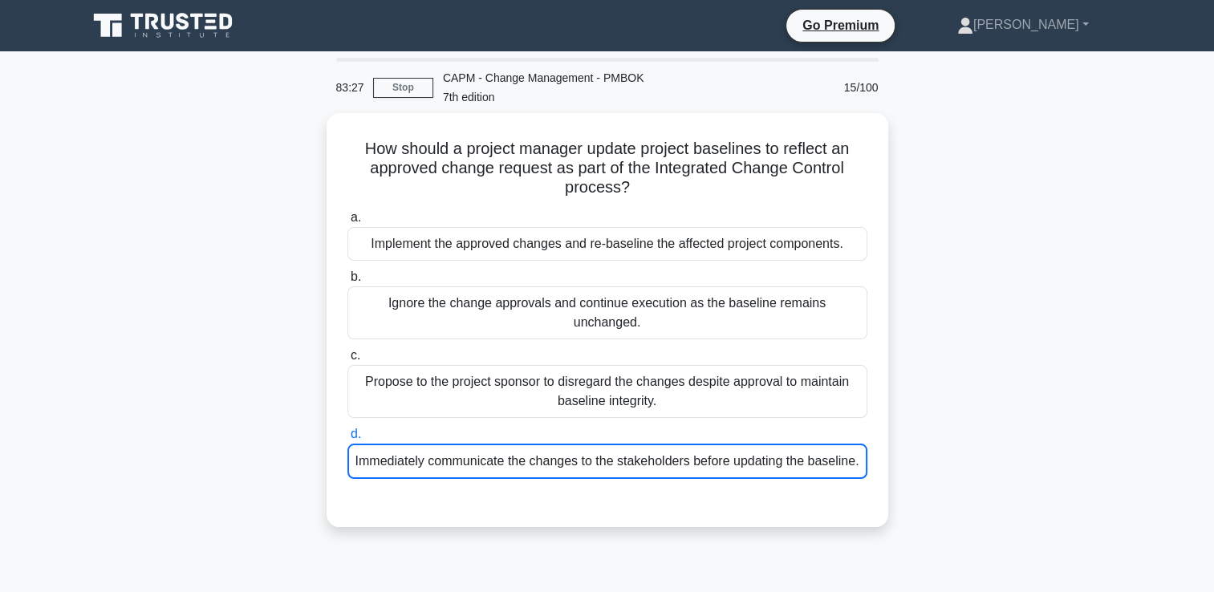
click at [125, 43] on link at bounding box center [164, 25] width 154 height 39
